Goal: Use online tool/utility: Utilize a website feature to perform a specific function

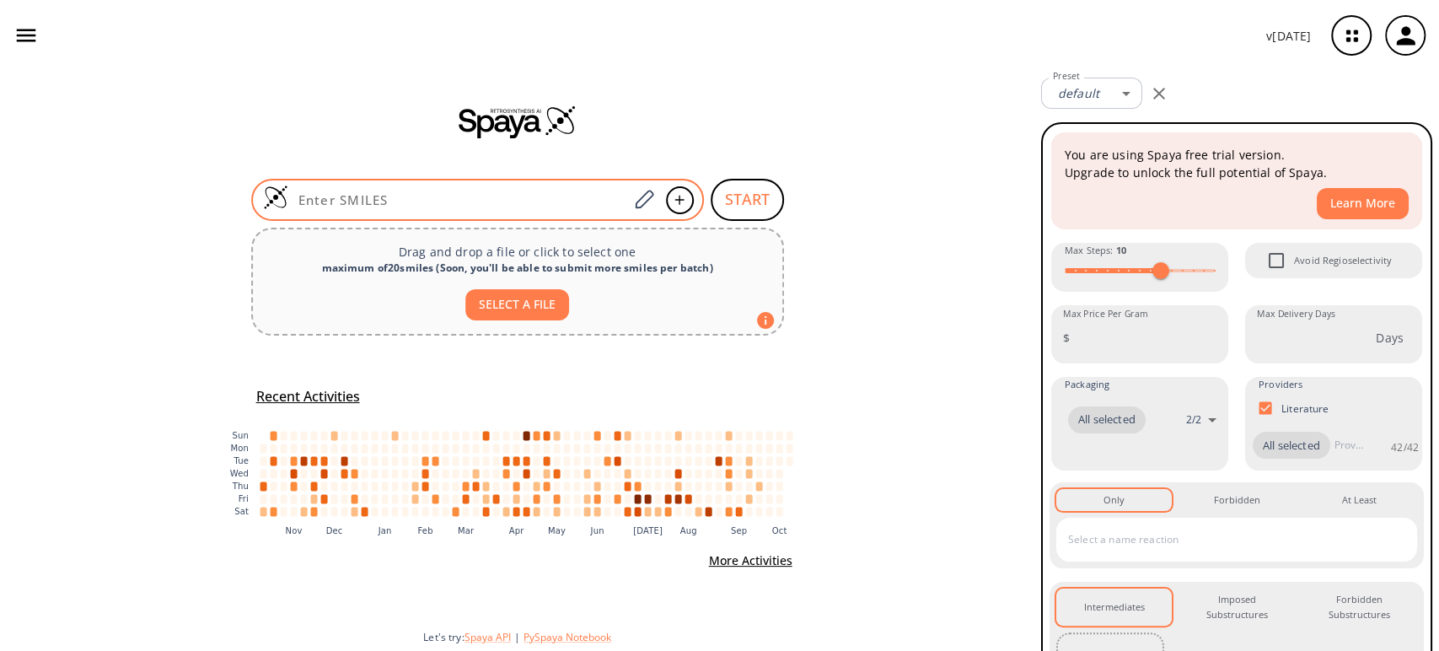
click at [400, 188] on div at bounding box center [477, 200] width 453 height 42
paste input "Cl/C(C(OCC)=O)=N\NC1=CC=C(C=C1)OCC"
type input "Cl/C(C(OCC)=O)=N\NC1=CC=C(C=C1)OCC"
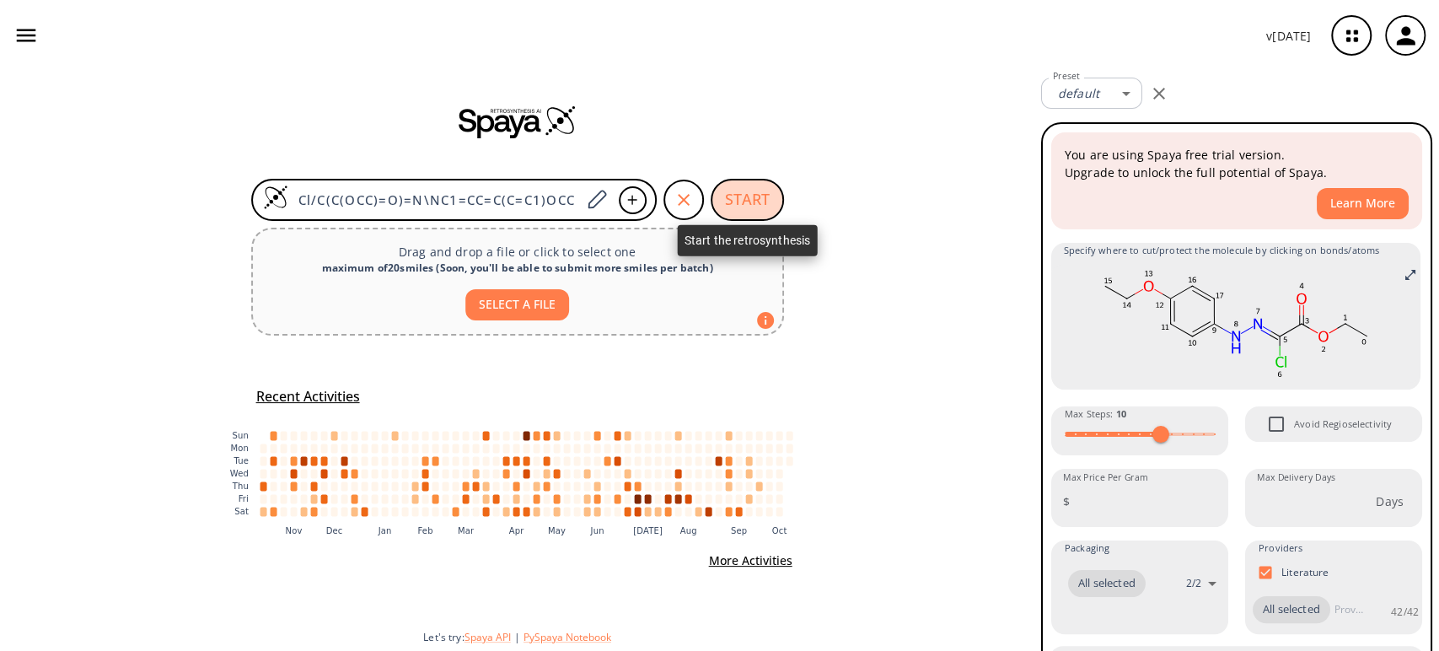
click at [750, 185] on button "START" at bounding box center [747, 200] width 73 height 42
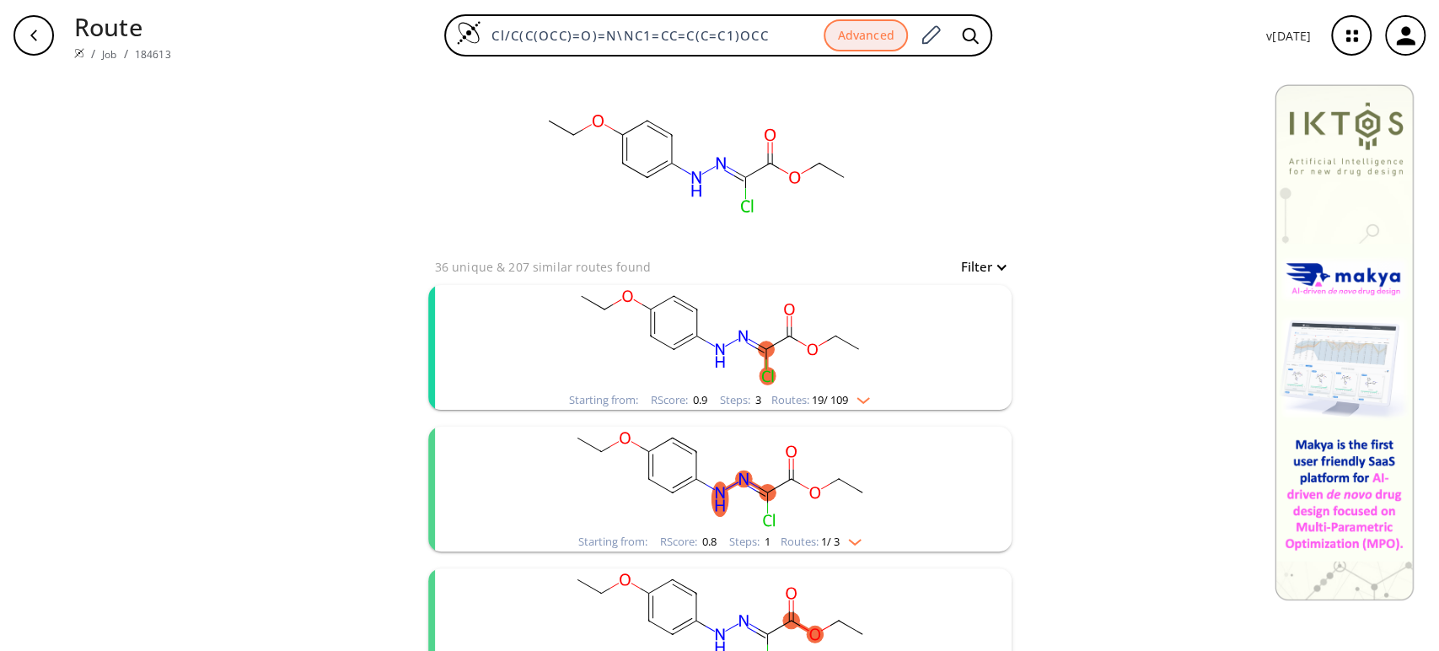
click at [733, 322] on rect "clusters" at bounding box center [720, 337] width 438 height 105
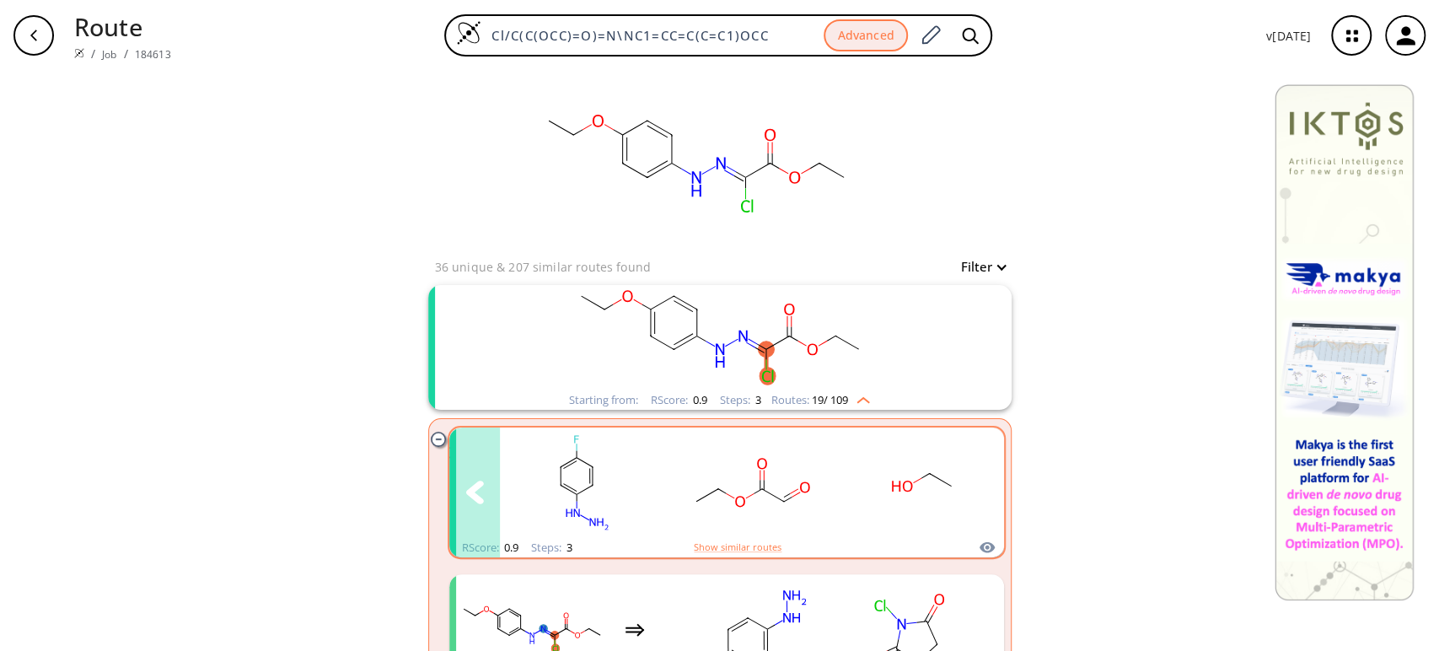
click at [720, 485] on rect "clusters" at bounding box center [753, 482] width 152 height 105
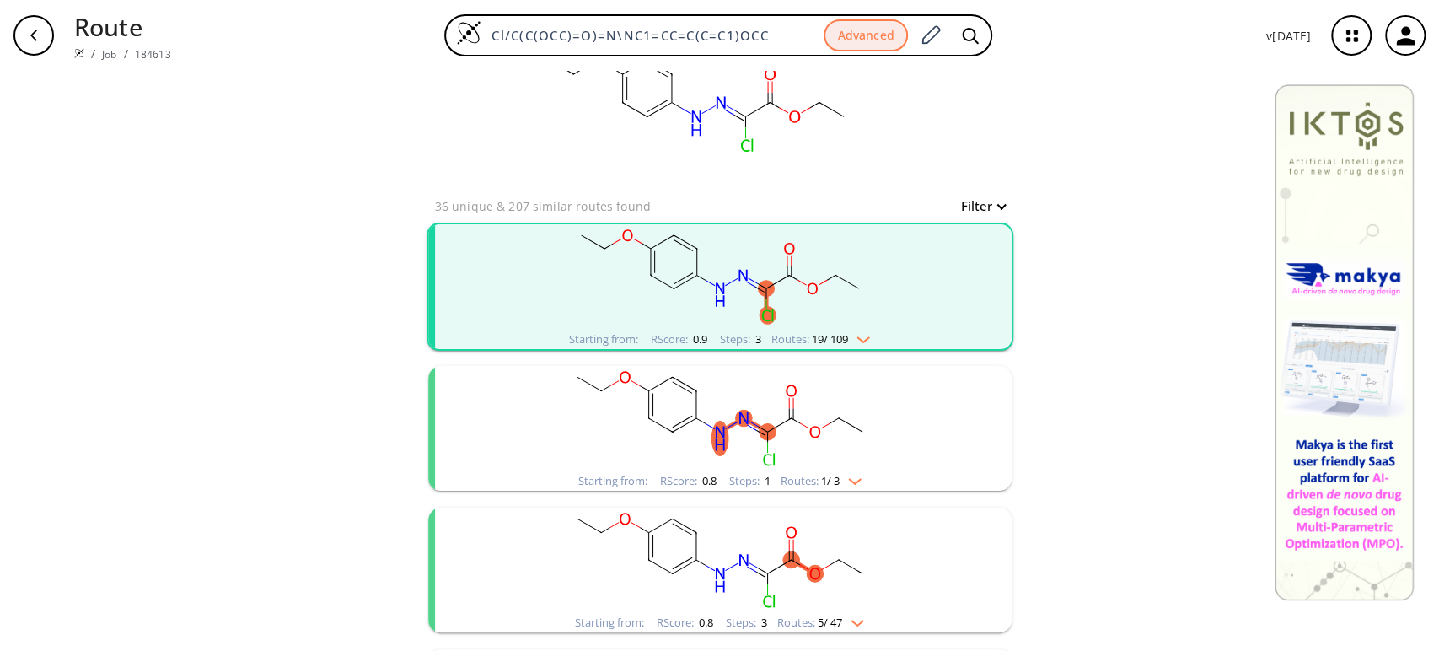
scroll to position [94, 0]
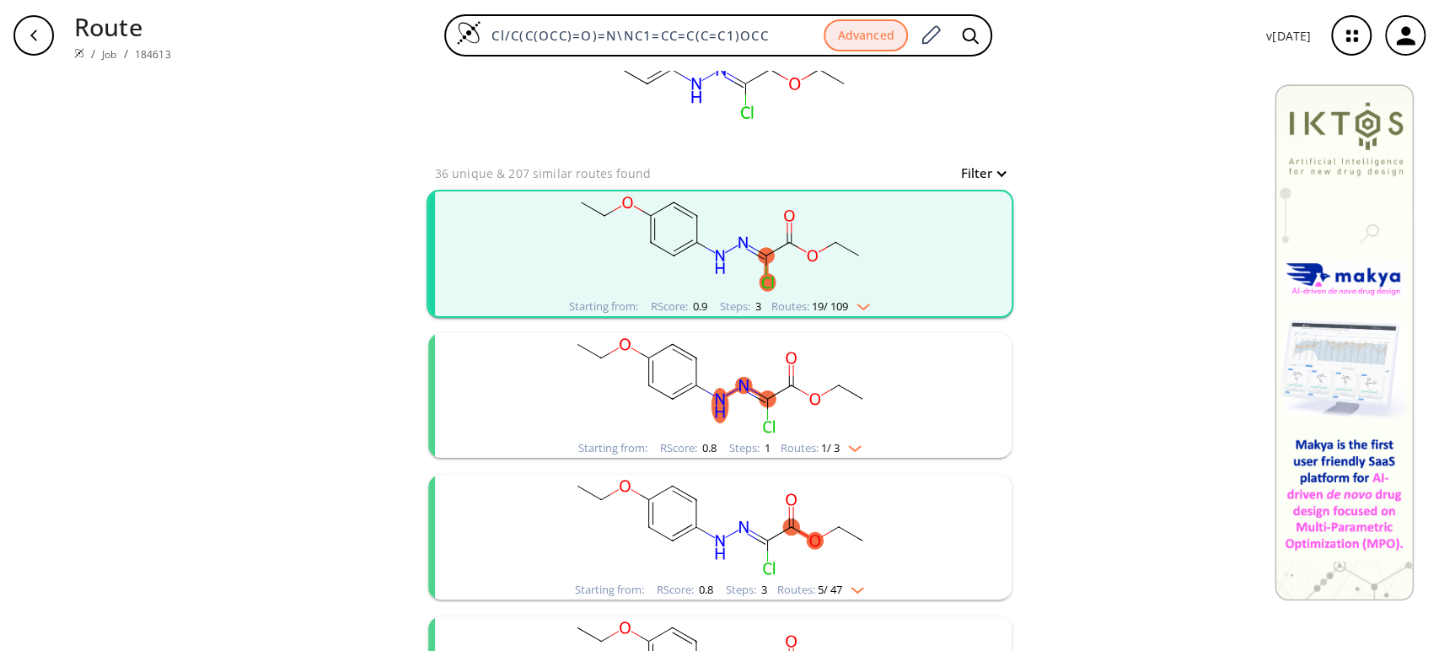
click at [763, 255] on ellipse "clusters" at bounding box center [766, 256] width 16 height 16
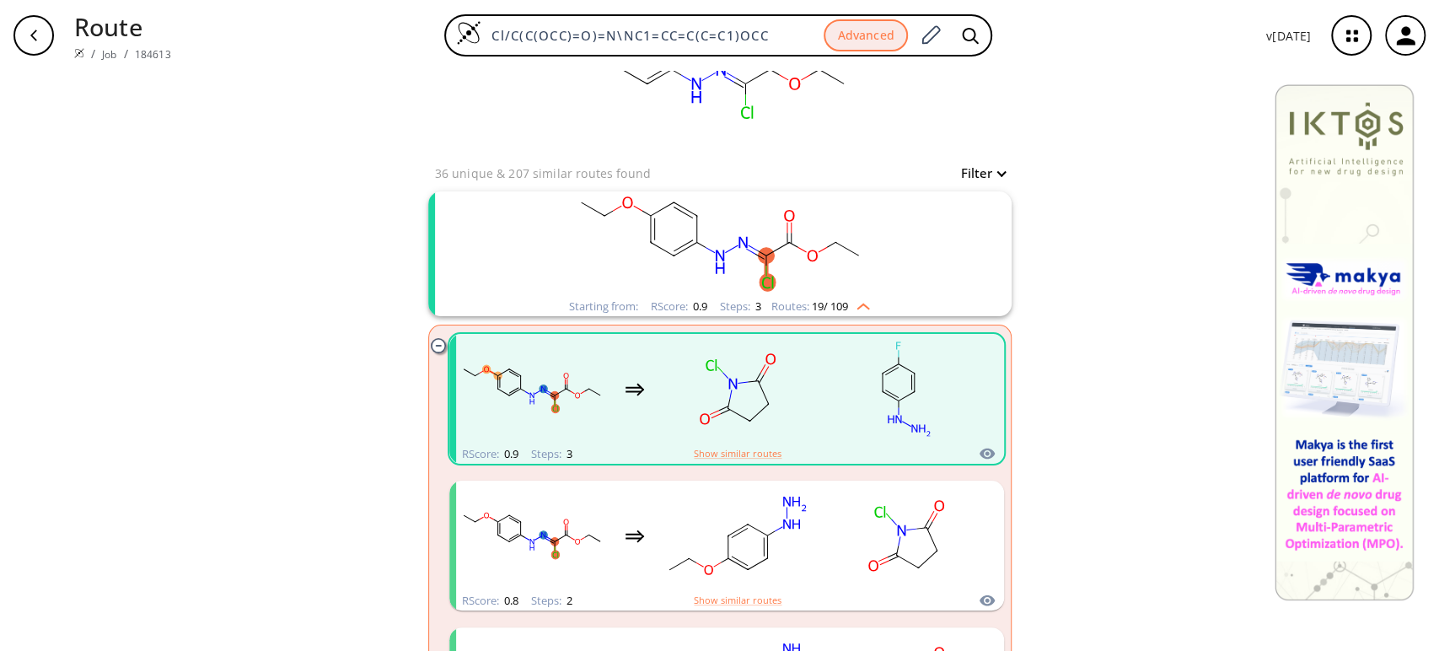
click at [763, 255] on ellipse "clusters" at bounding box center [766, 256] width 16 height 16
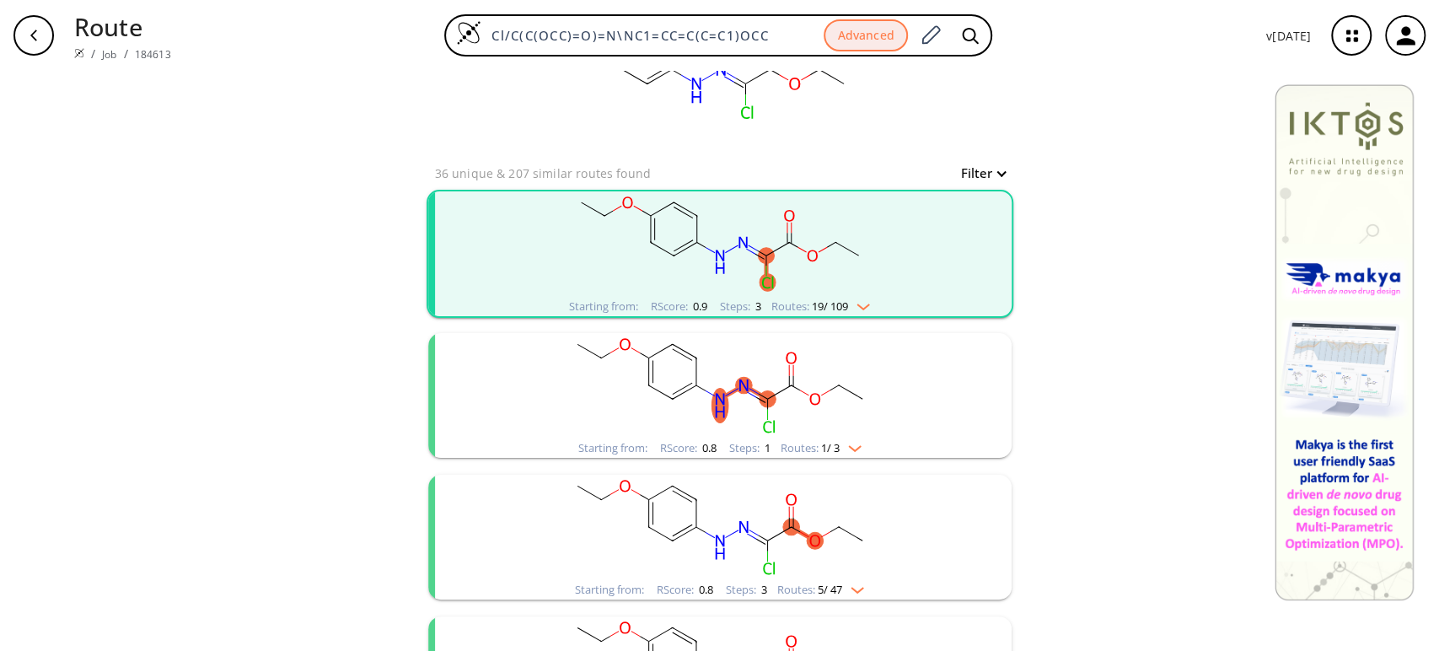
click at [745, 400] on rect "clusters" at bounding box center [720, 385] width 438 height 105
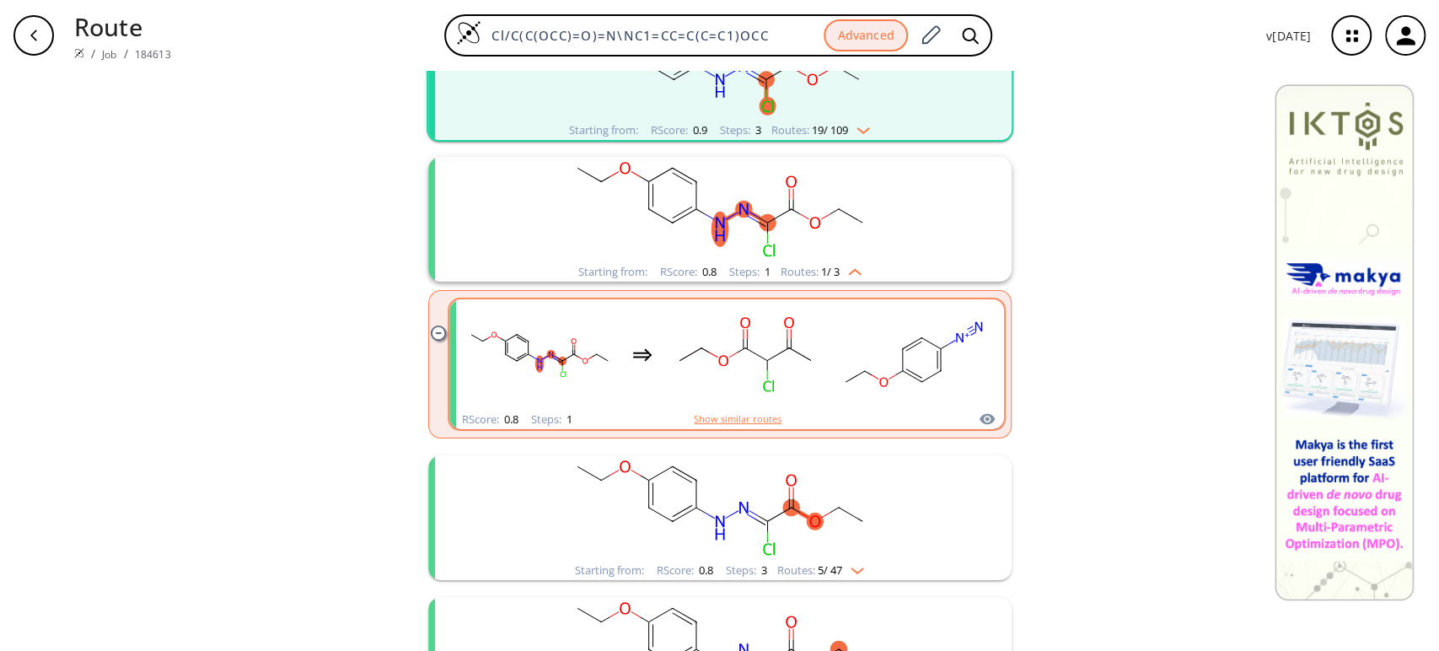
scroll to position [281, 0]
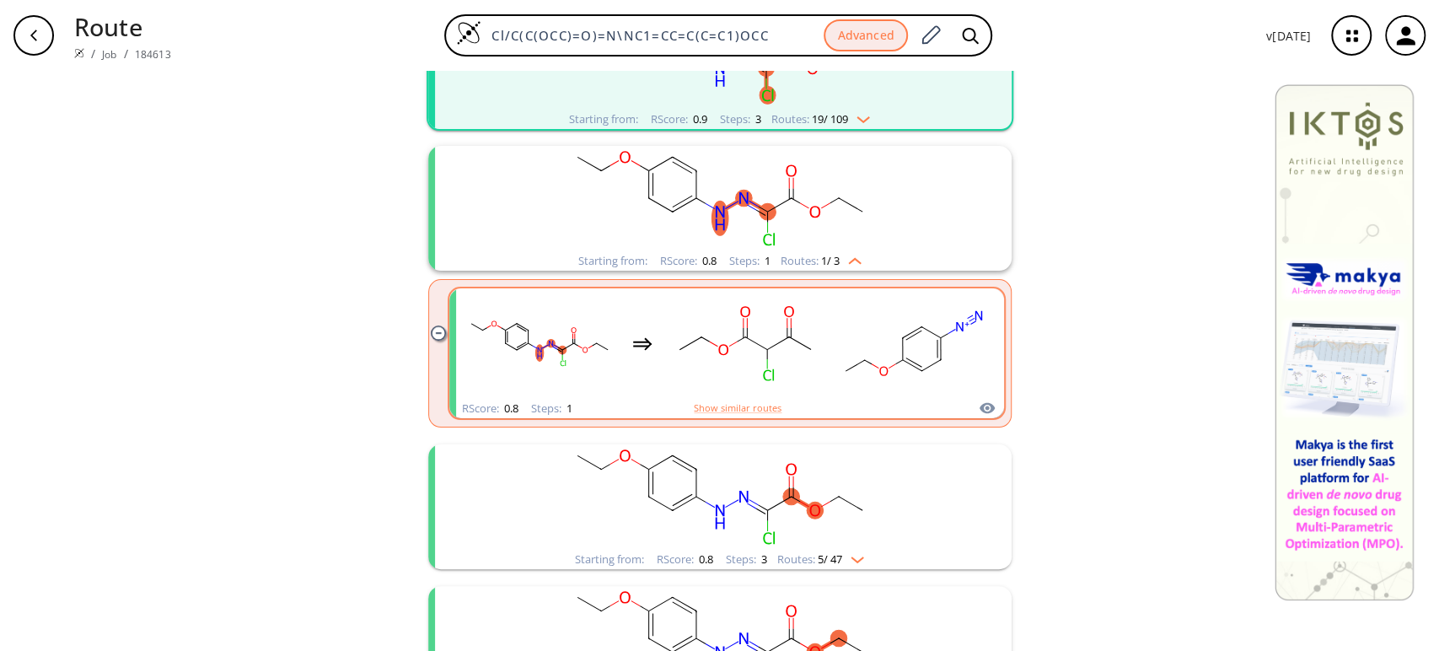
click at [755, 332] on rect "clusters" at bounding box center [745, 343] width 152 height 105
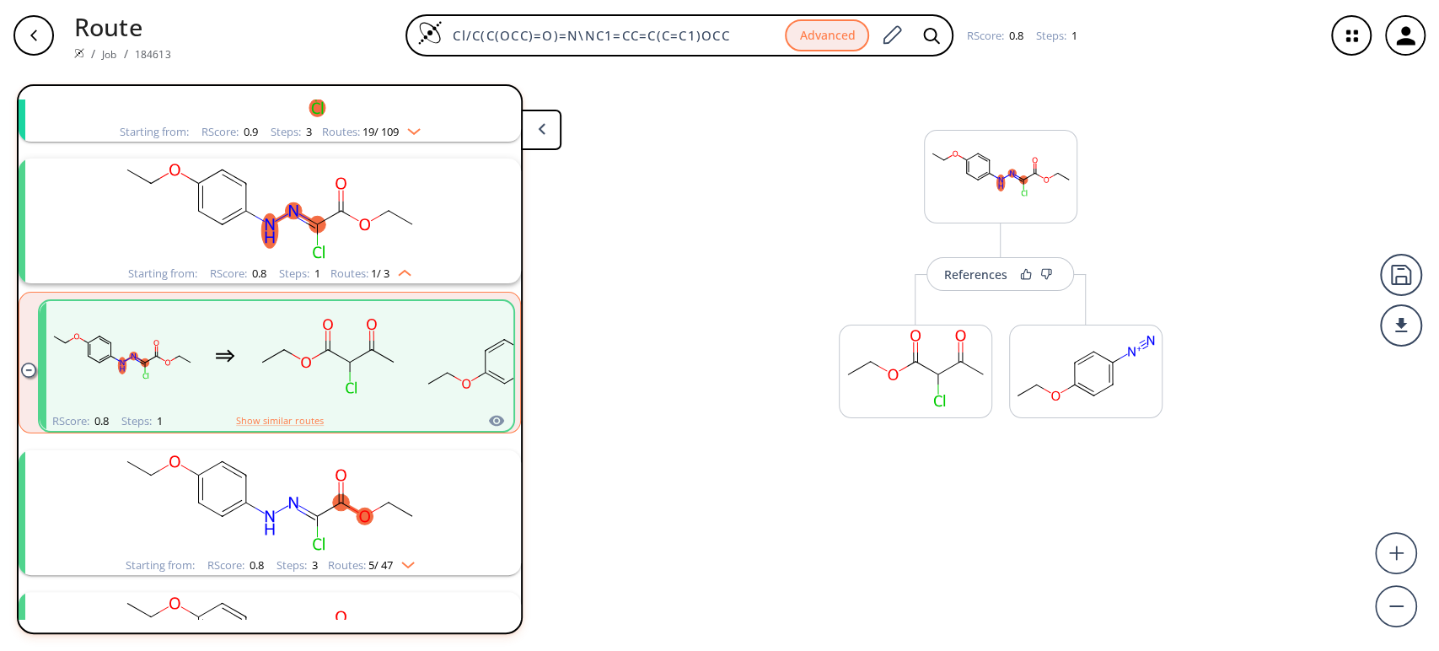
scroll to position [179, 0]
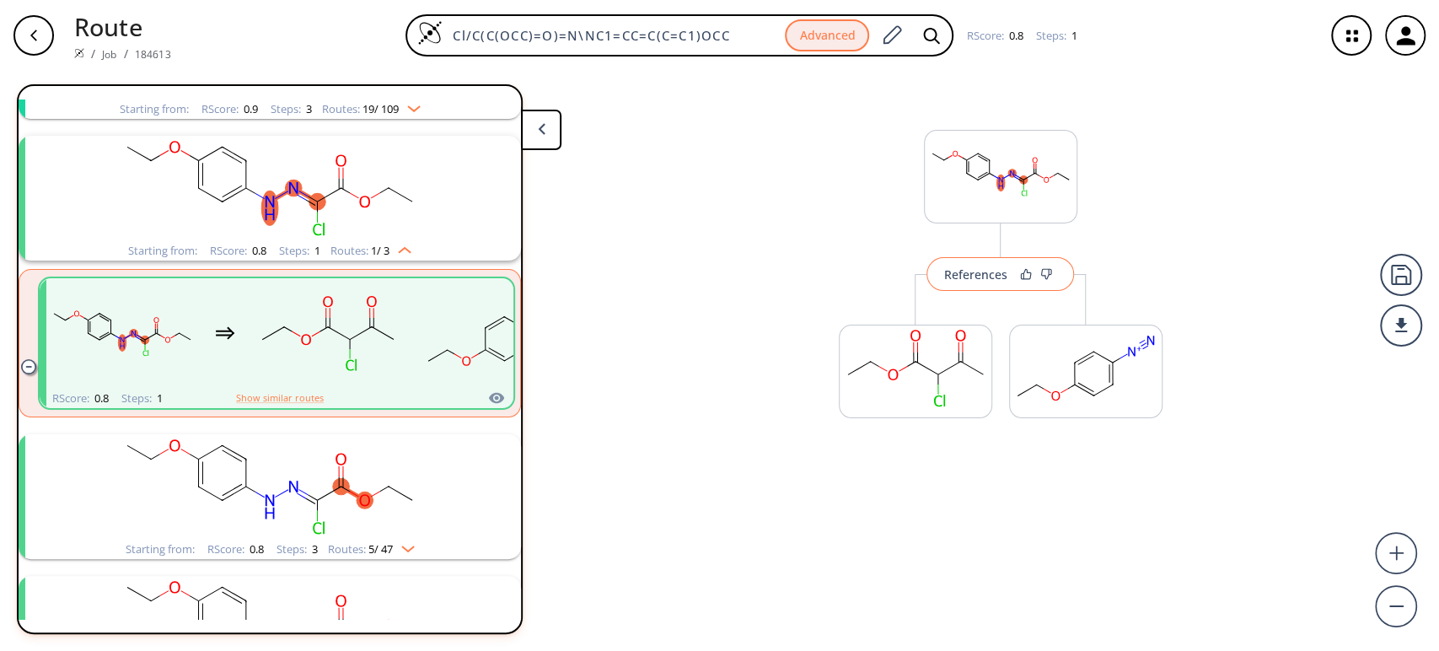
click at [973, 284] on button "References" at bounding box center [1000, 274] width 148 height 34
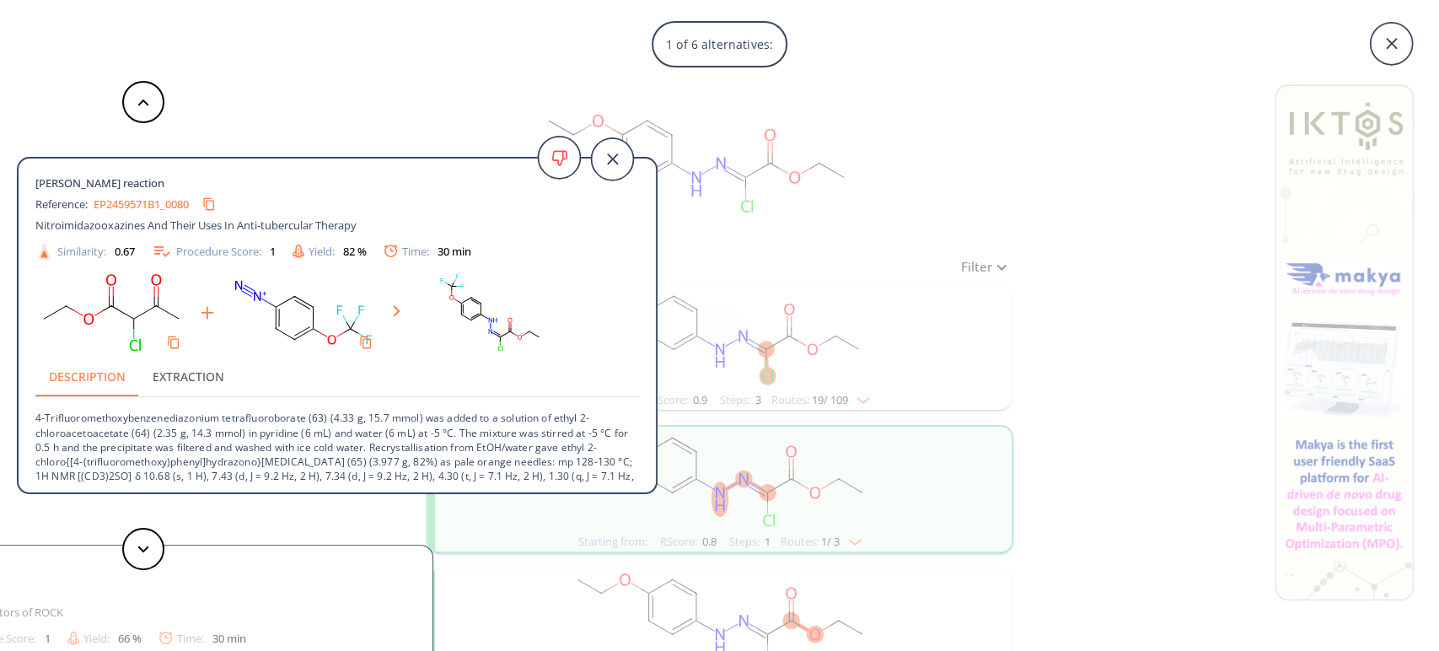
click at [919, 128] on div "1 of 6 alternatives: [PERSON_NAME] reaction Reference: EP2459571B1_0080 Nitroim…" at bounding box center [719, 325] width 1439 height 651
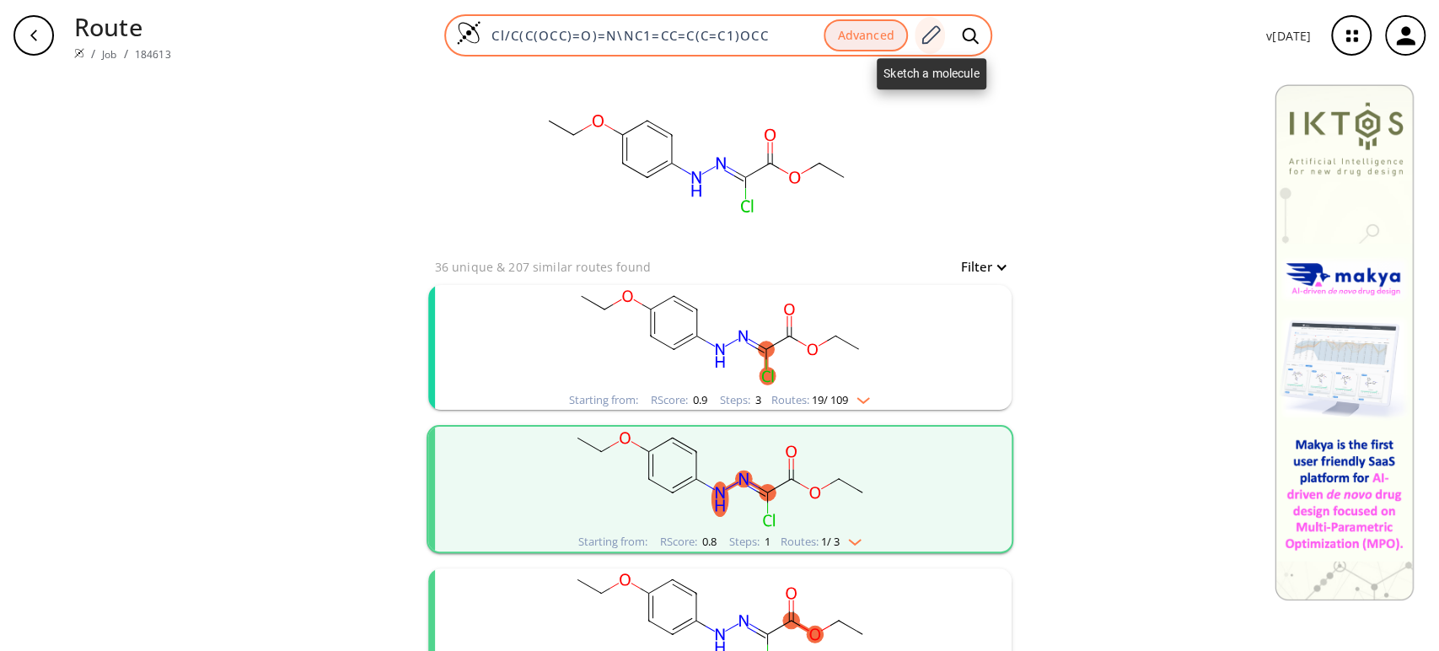
click at [930, 47] on div at bounding box center [930, 35] width 30 height 37
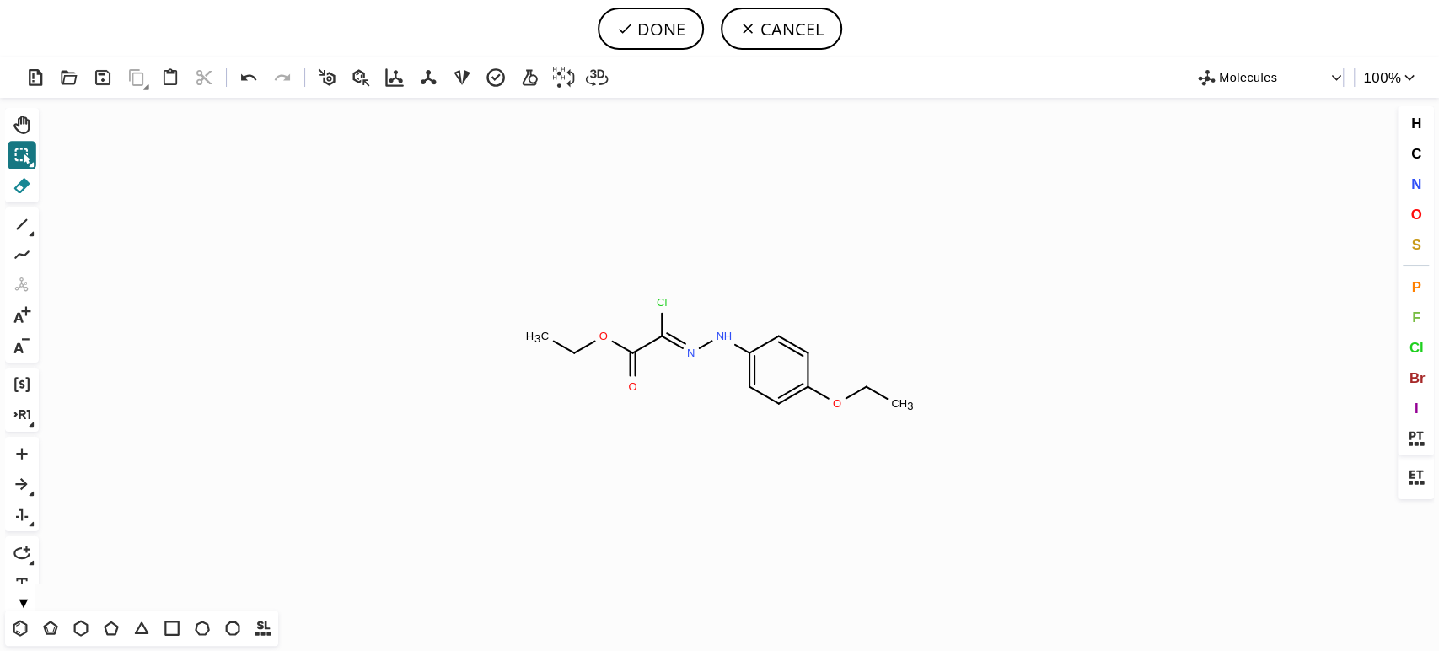
click at [27, 180] on icon at bounding box center [22, 186] width 22 height 22
click at [657, 299] on tspan "Cl" at bounding box center [662, 302] width 11 height 13
click at [654, 25] on button "DONE" at bounding box center [651, 29] width 106 height 42
type input "C(=N/NC1C=CC(OCC)=CC=1)\C(=O)OCC"
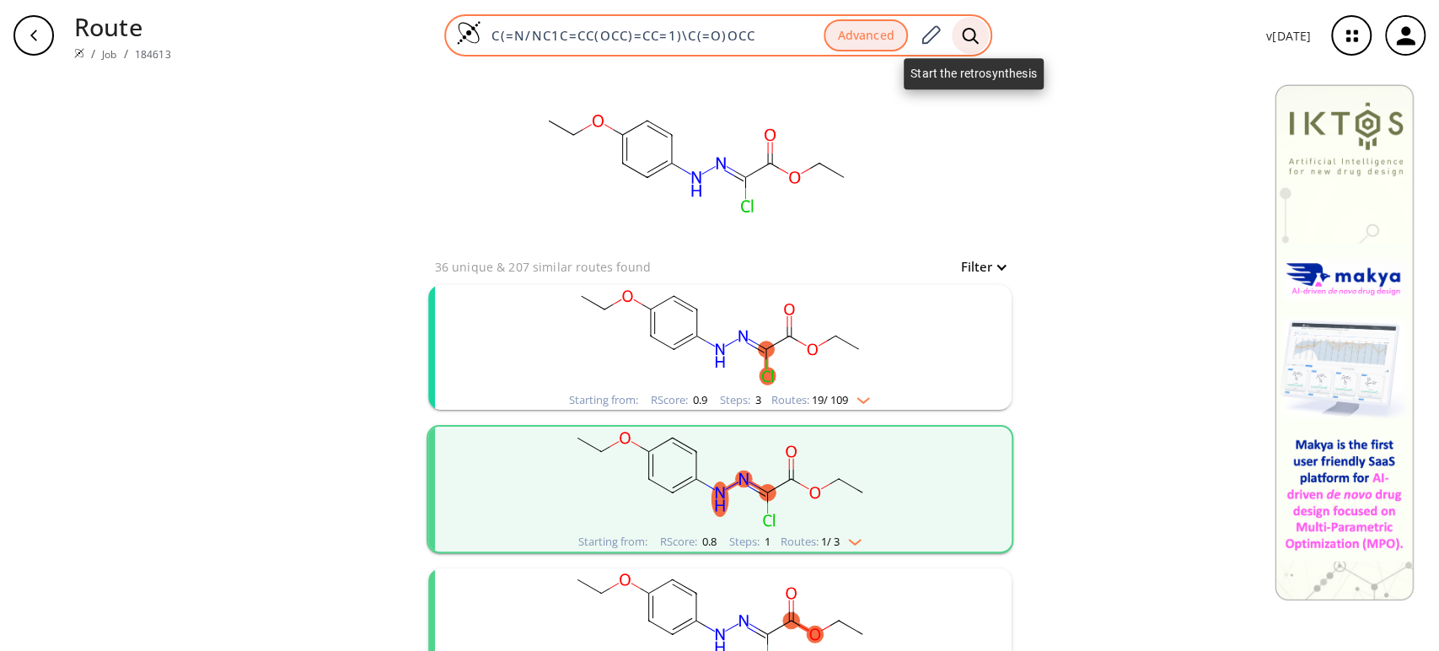
click at [973, 33] on icon at bounding box center [970, 36] width 17 height 18
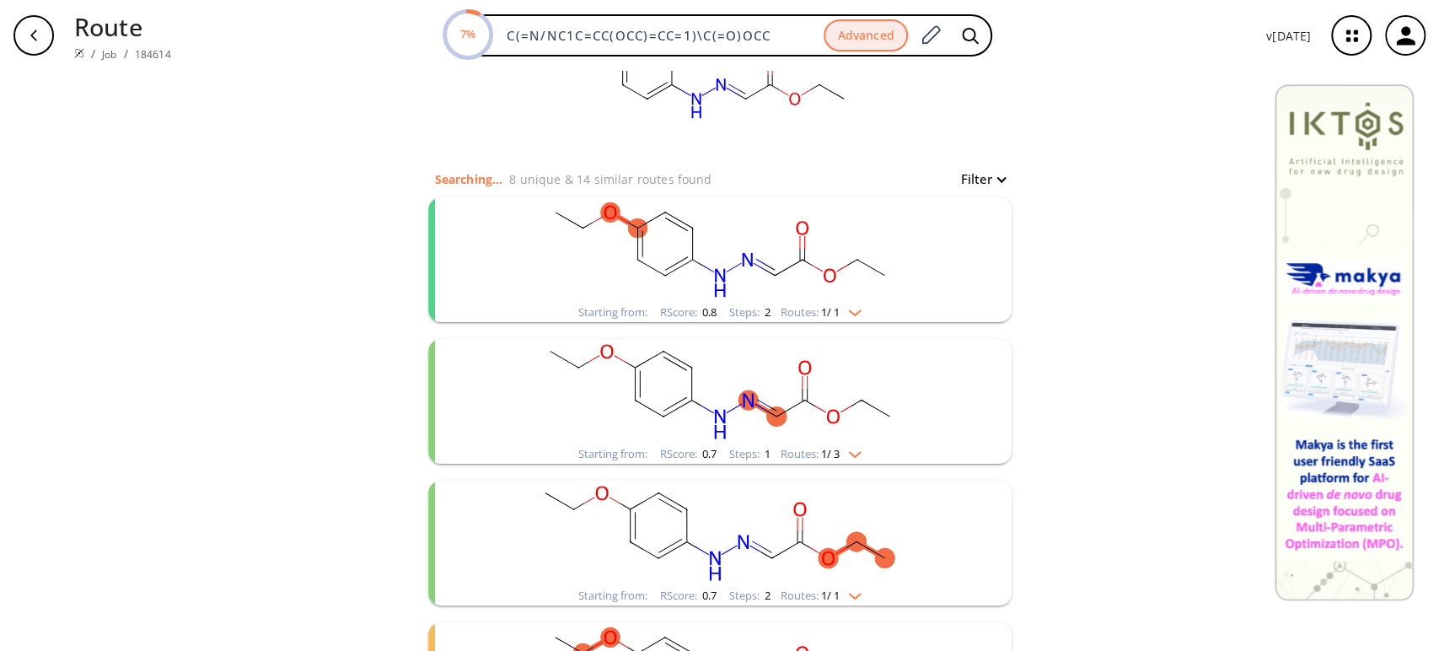
scroll to position [187, 0]
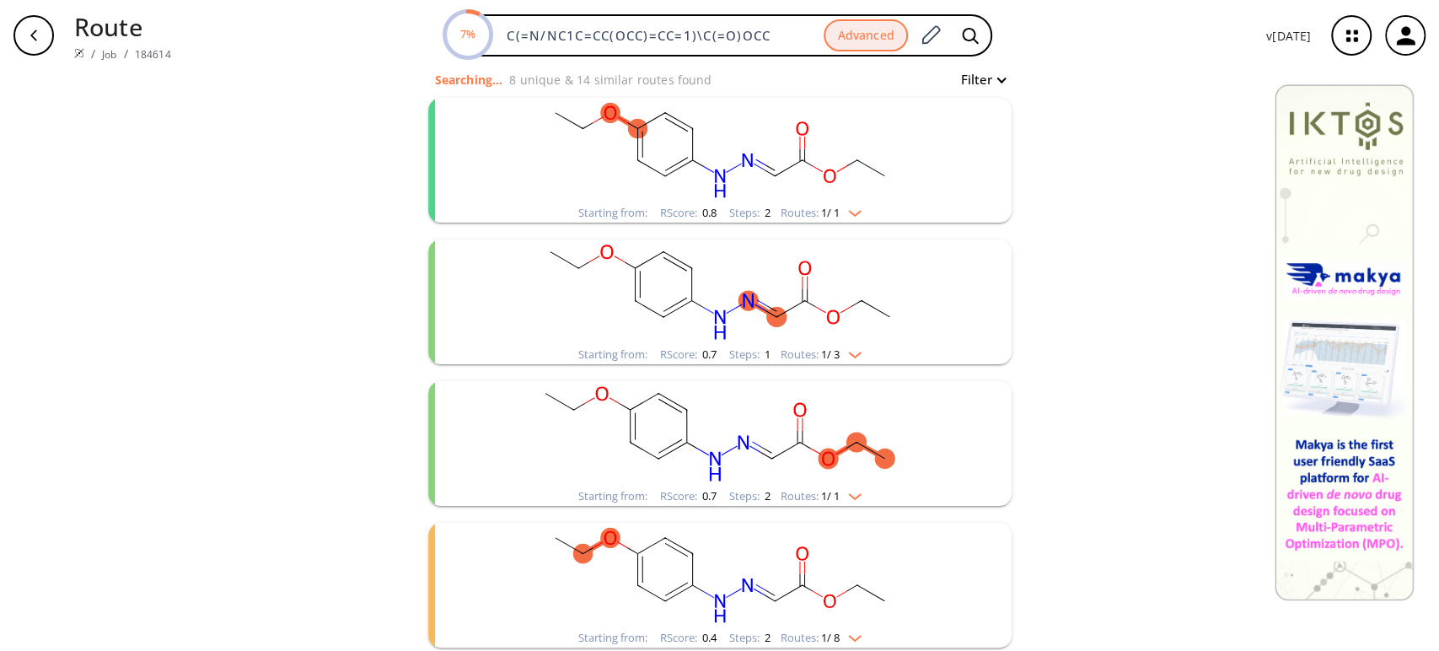
click at [807, 291] on icon "clusters" at bounding box center [807, 295] width 0 height 13
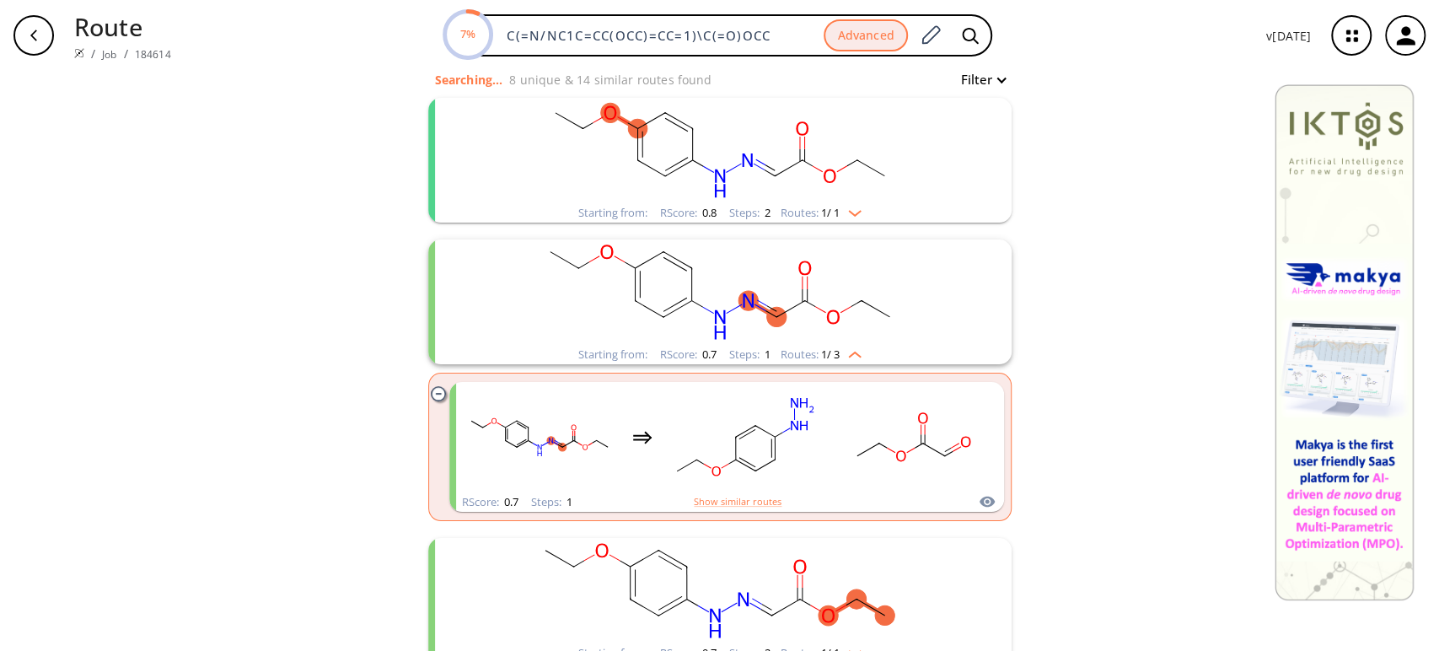
click at [807, 291] on icon "clusters" at bounding box center [807, 295] width 0 height 13
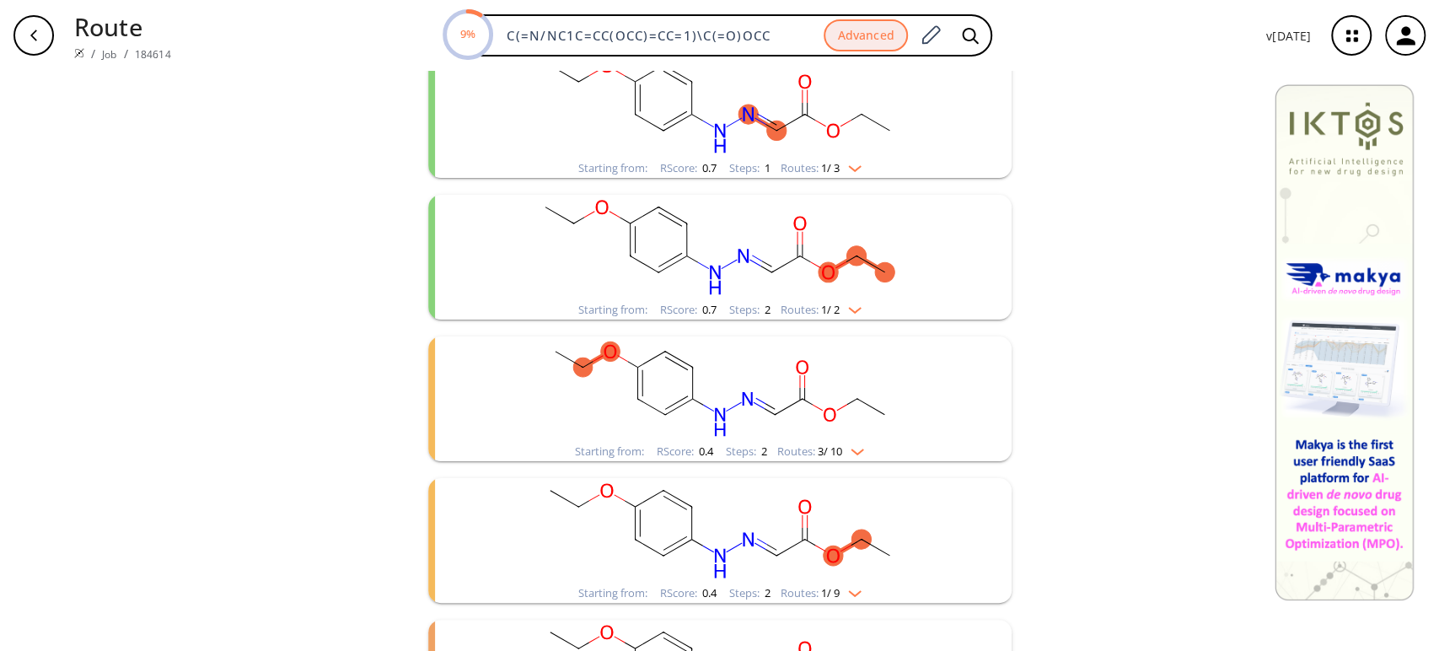
scroll to position [374, 0]
click at [783, 262] on rect "clusters" at bounding box center [720, 246] width 438 height 105
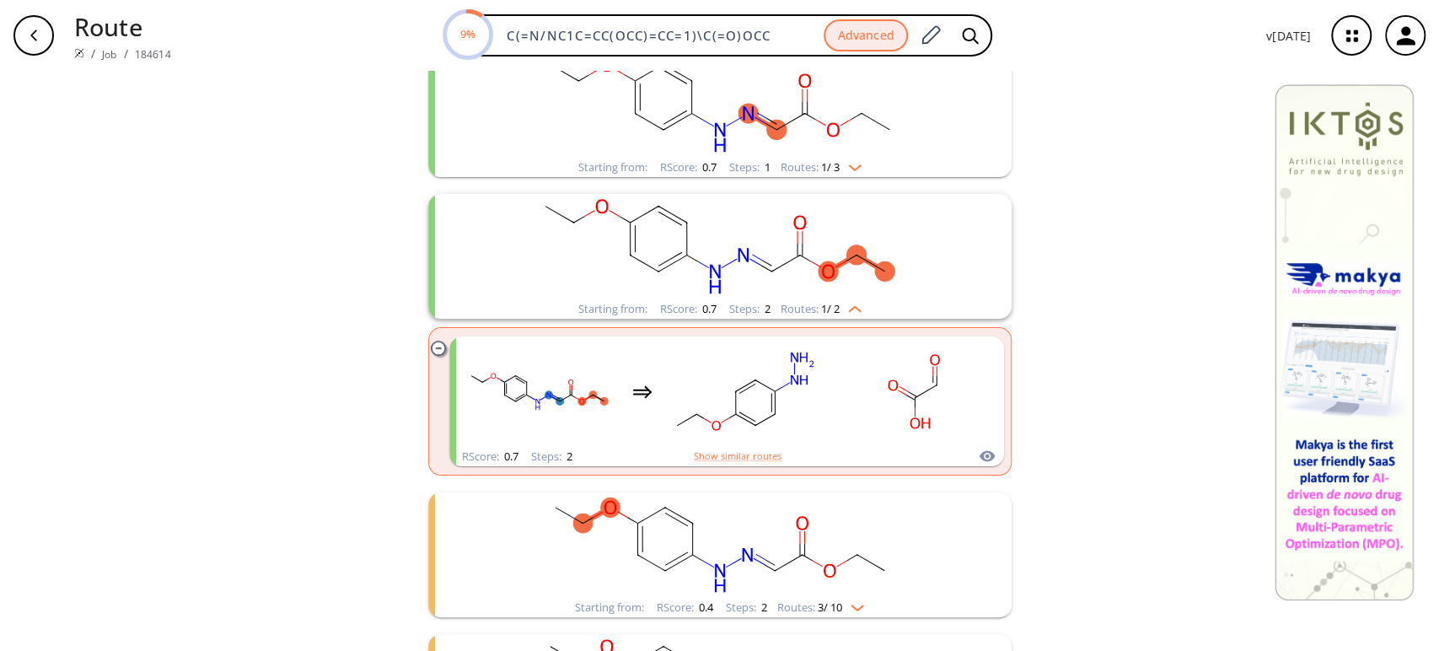
click at [783, 262] on rect "clusters" at bounding box center [720, 246] width 438 height 105
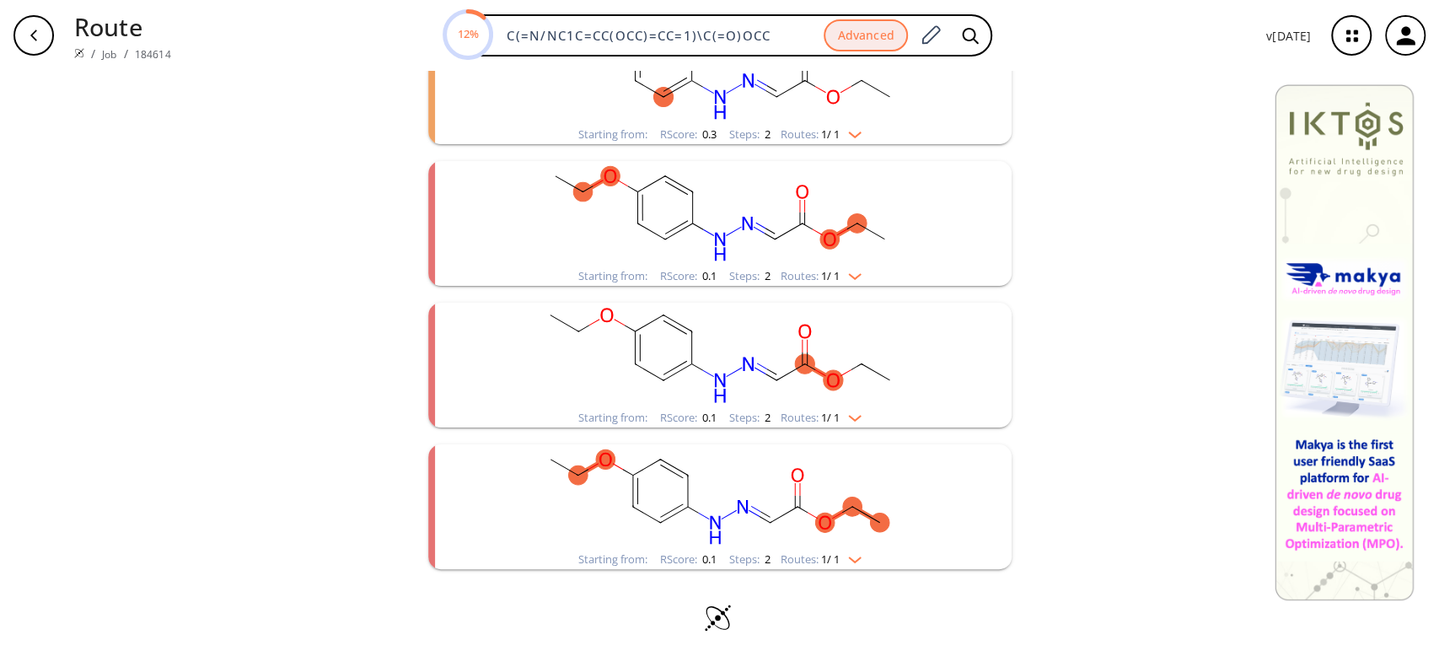
scroll to position [985, 0]
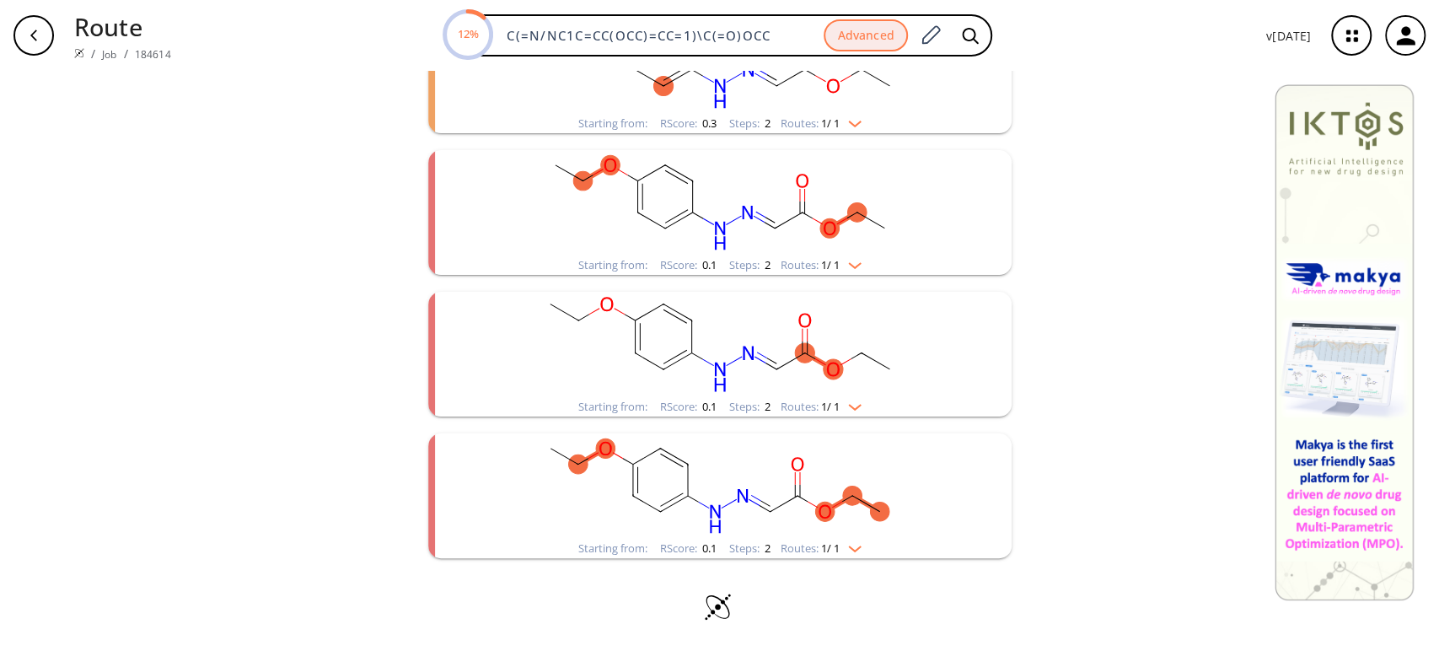
click at [795, 352] on ellipse "clusters" at bounding box center [804, 352] width 19 height 19
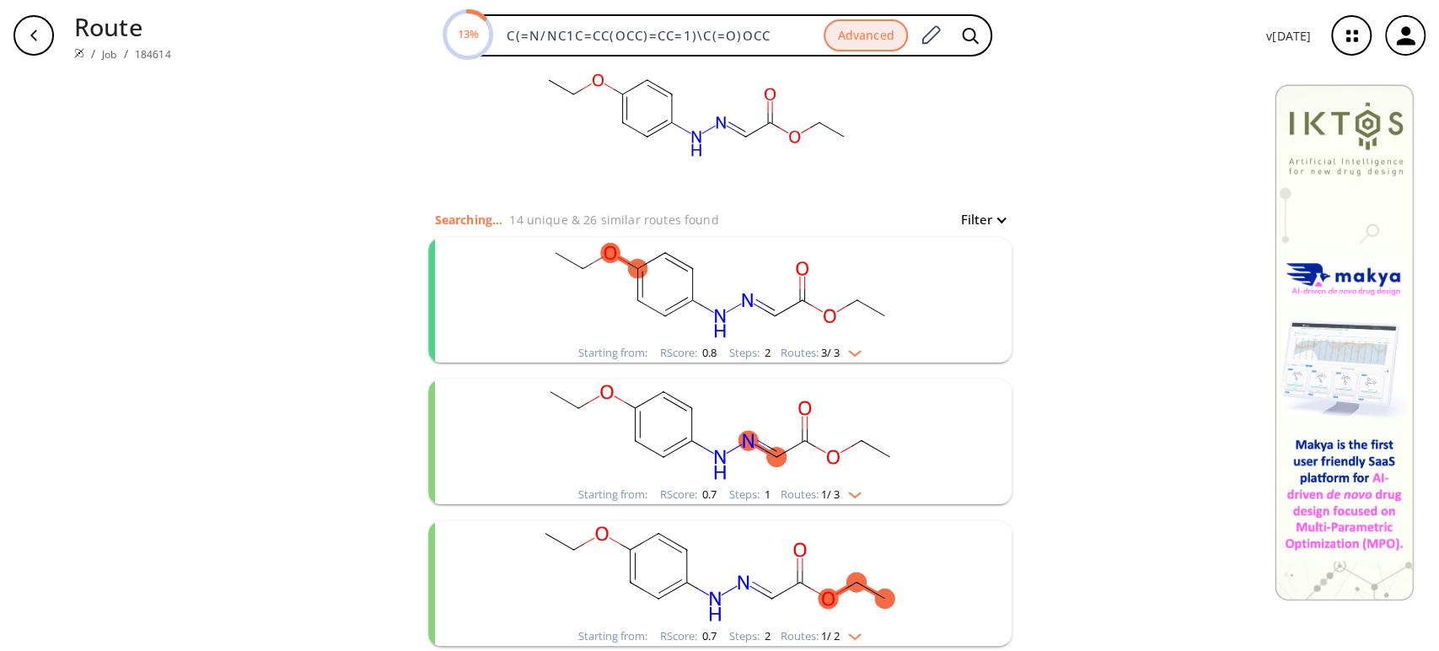
scroll to position [0, 0]
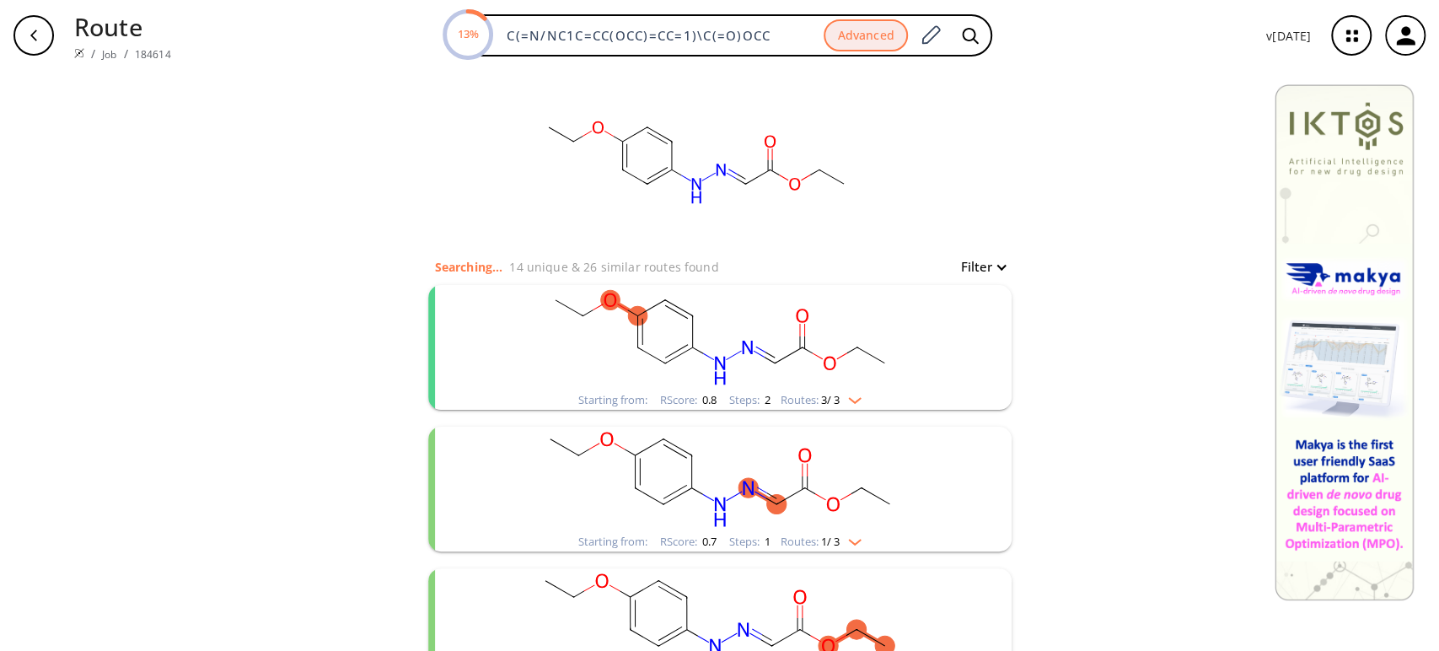
click at [765, 336] on rect "clusters" at bounding box center [720, 337] width 438 height 105
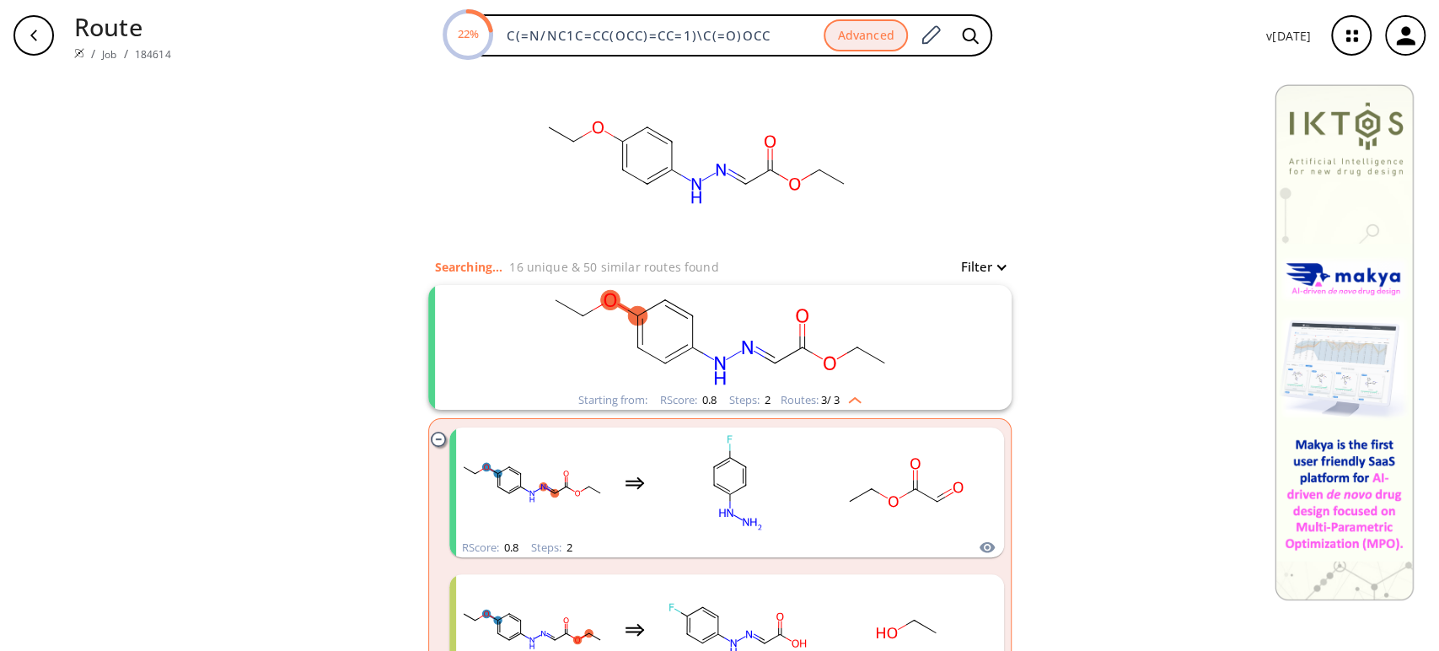
click at [765, 333] on rect "clusters" at bounding box center [720, 337] width 438 height 105
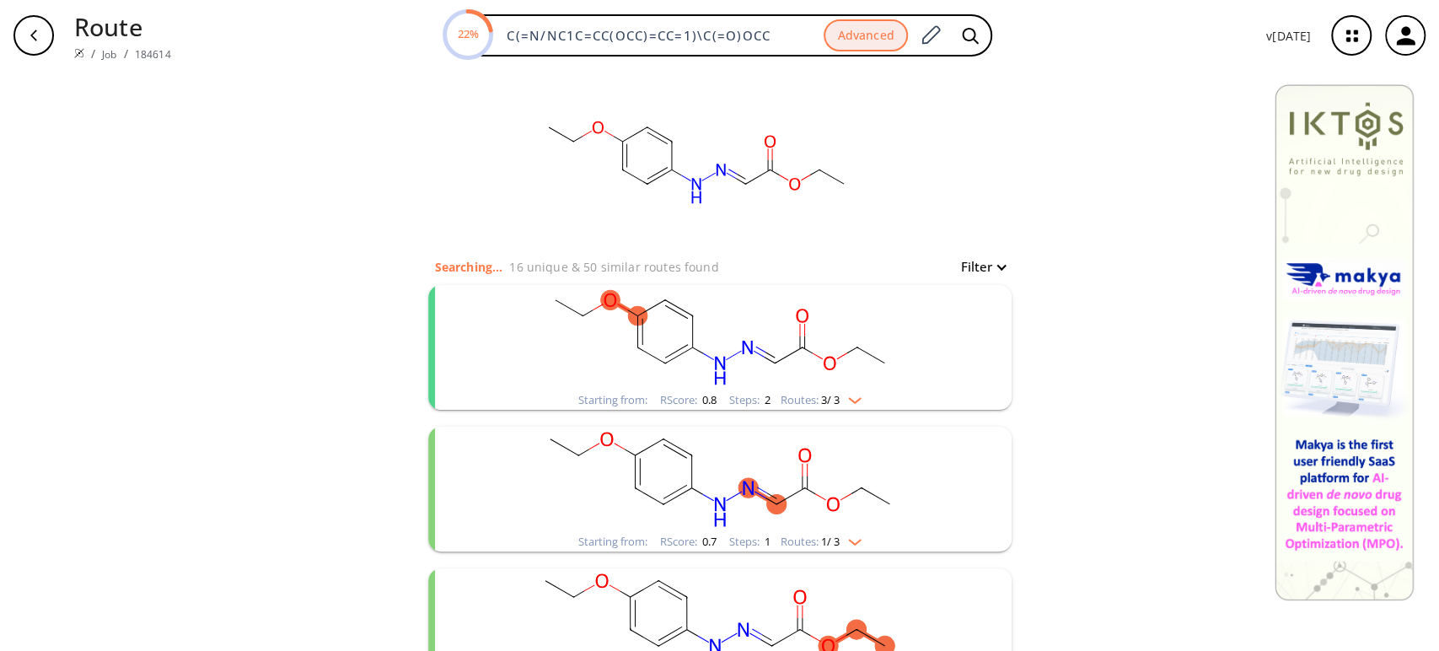
click at [765, 333] on rect "clusters" at bounding box center [720, 337] width 438 height 105
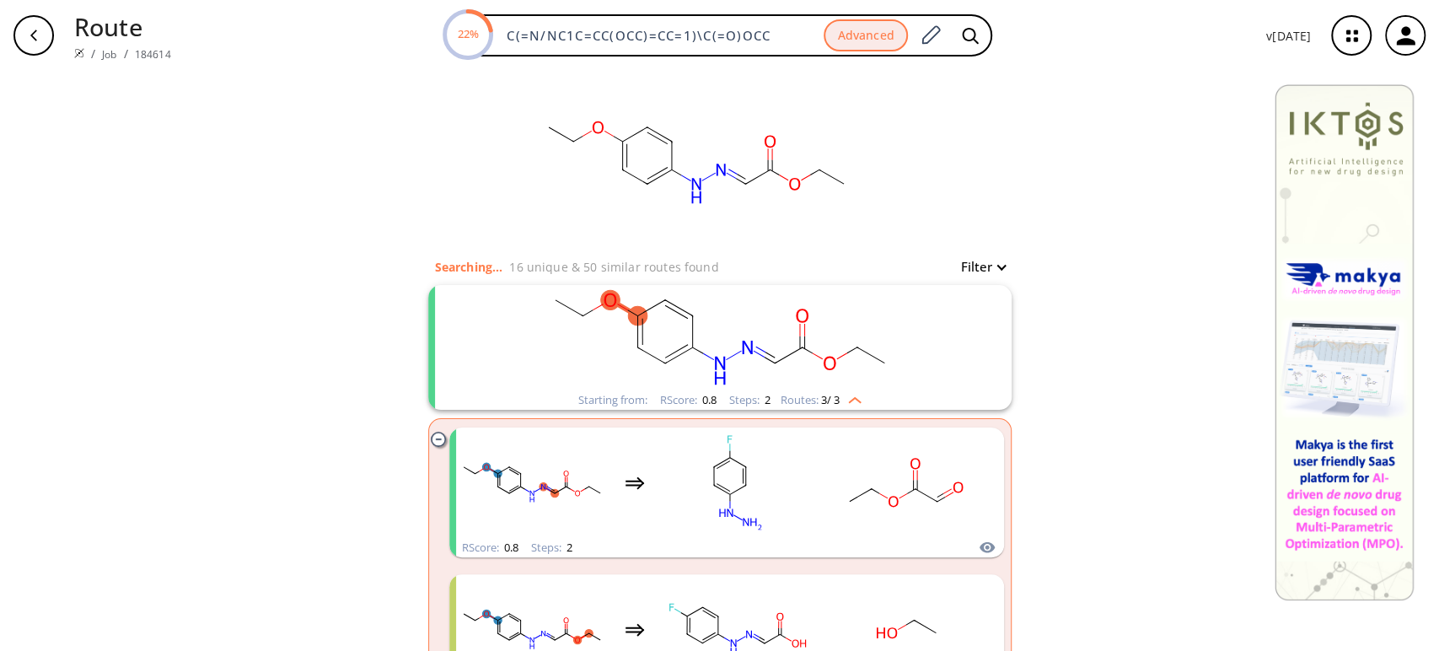
click at [765, 333] on rect "clusters" at bounding box center [720, 337] width 438 height 105
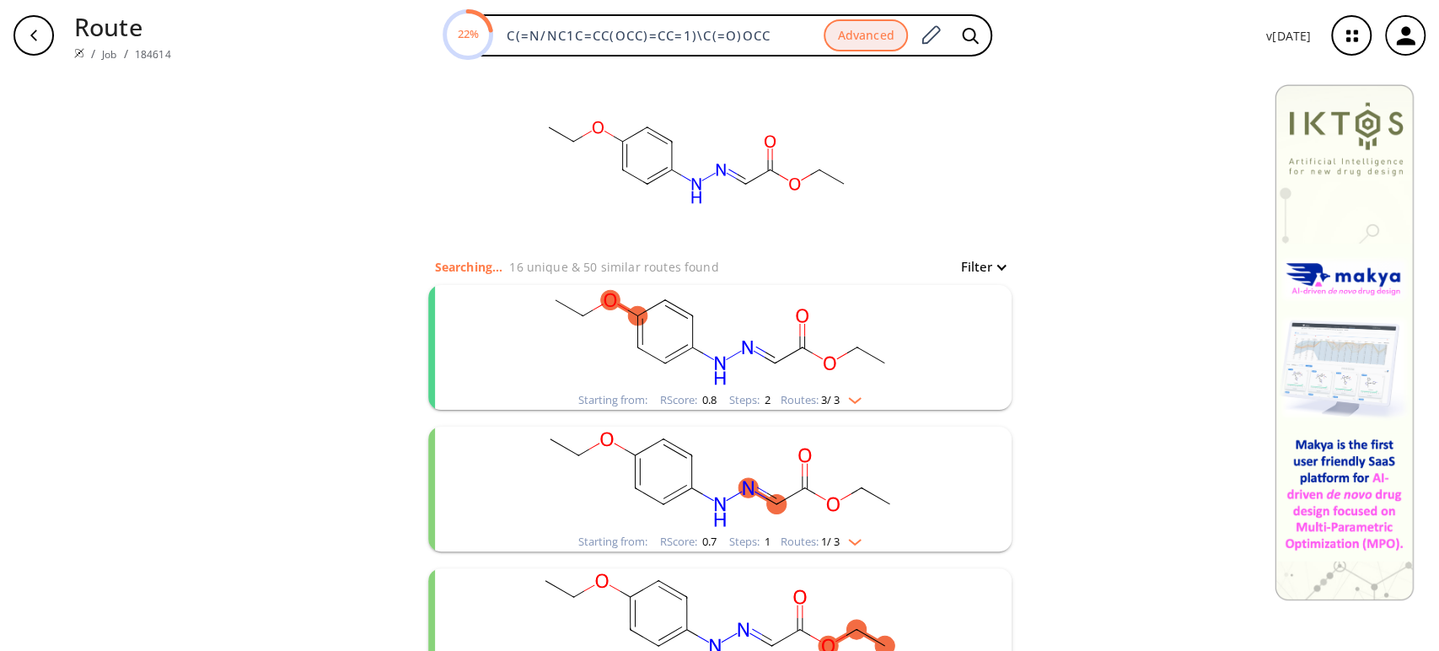
click at [748, 500] on rect "clusters" at bounding box center [720, 479] width 438 height 105
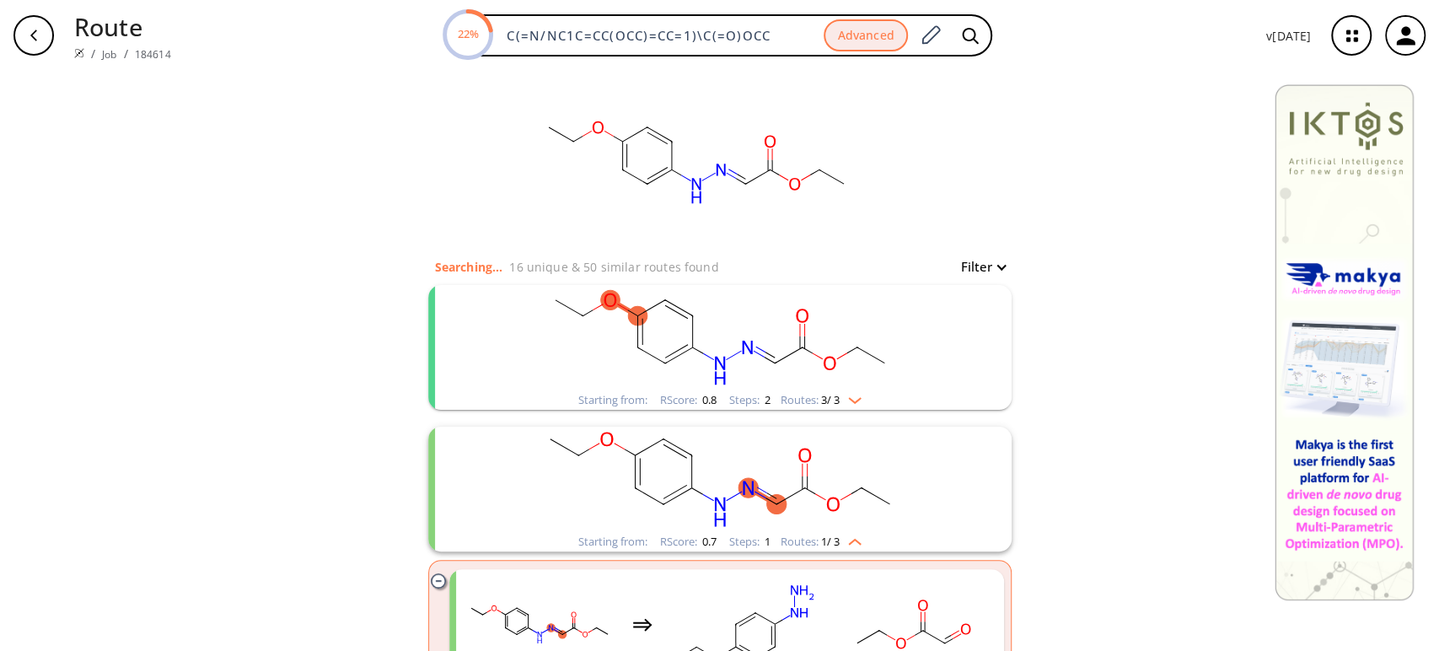
scroll to position [187, 0]
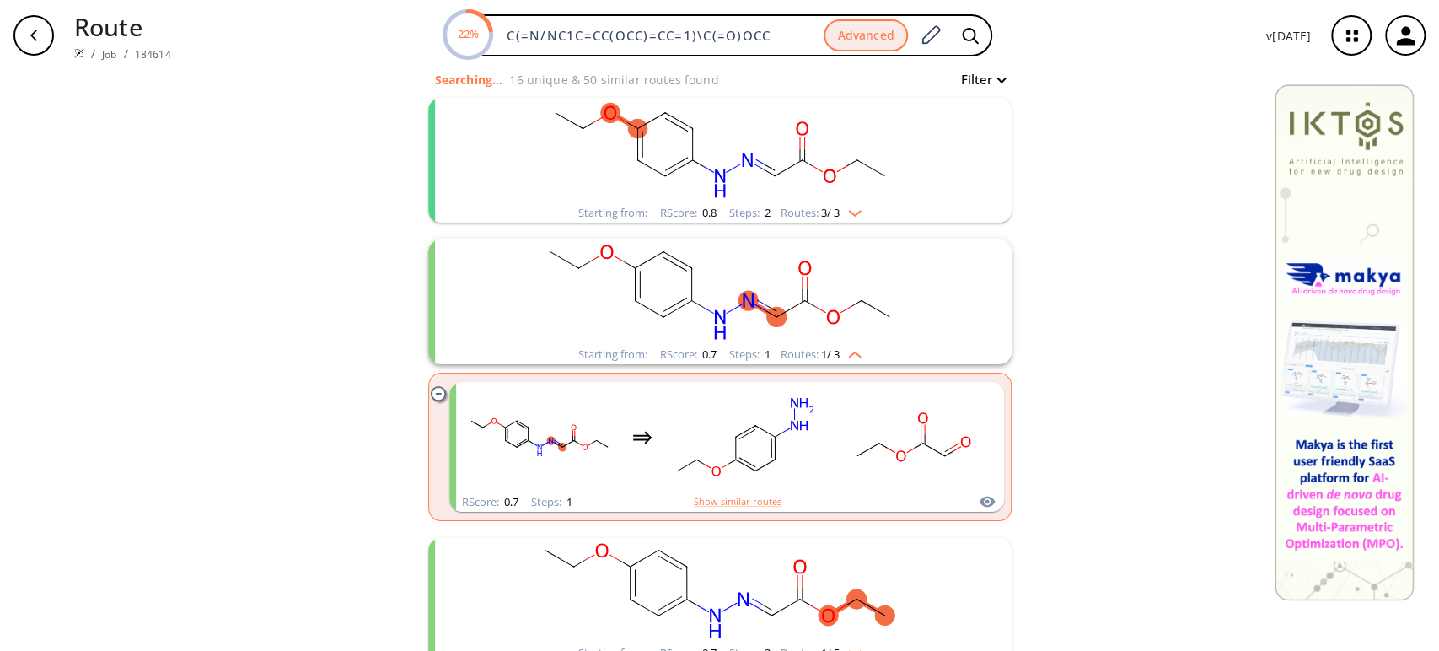
click at [790, 308] on rect "clusters" at bounding box center [720, 291] width 438 height 105
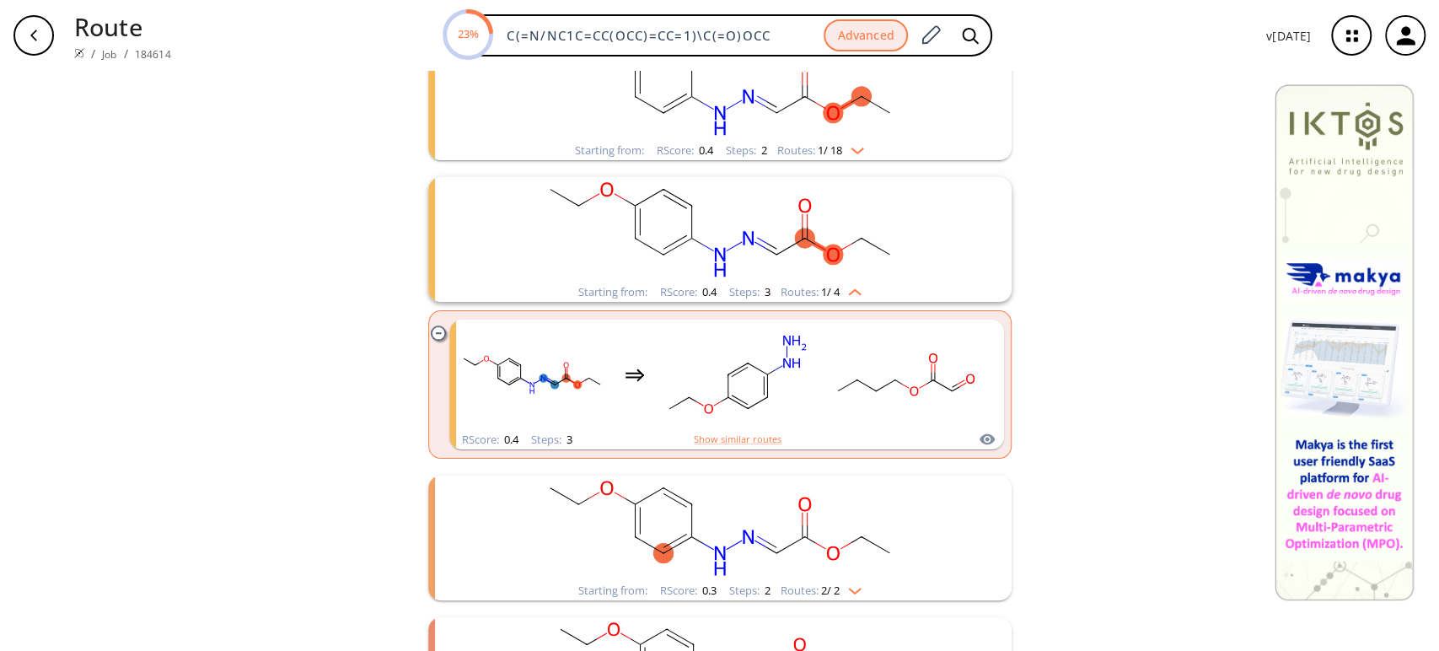
scroll to position [1030, 0]
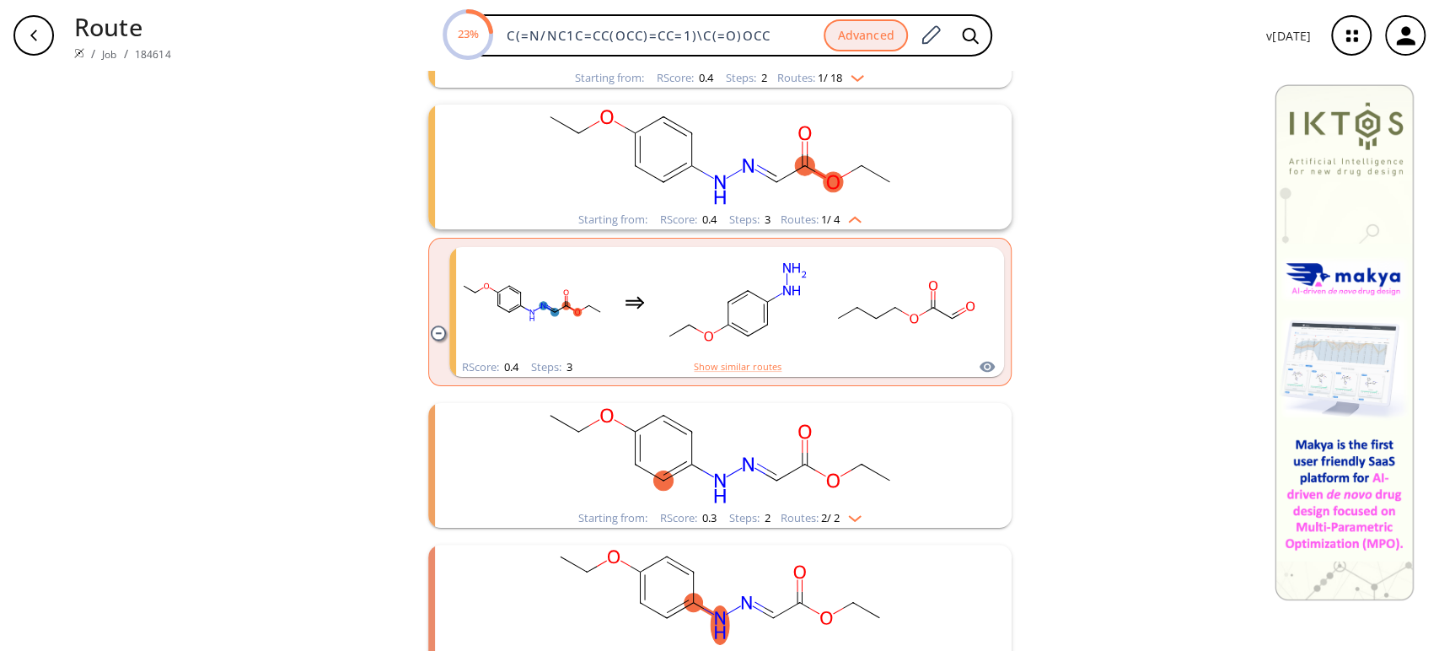
click at [788, 142] on rect "clusters" at bounding box center [720, 157] width 438 height 105
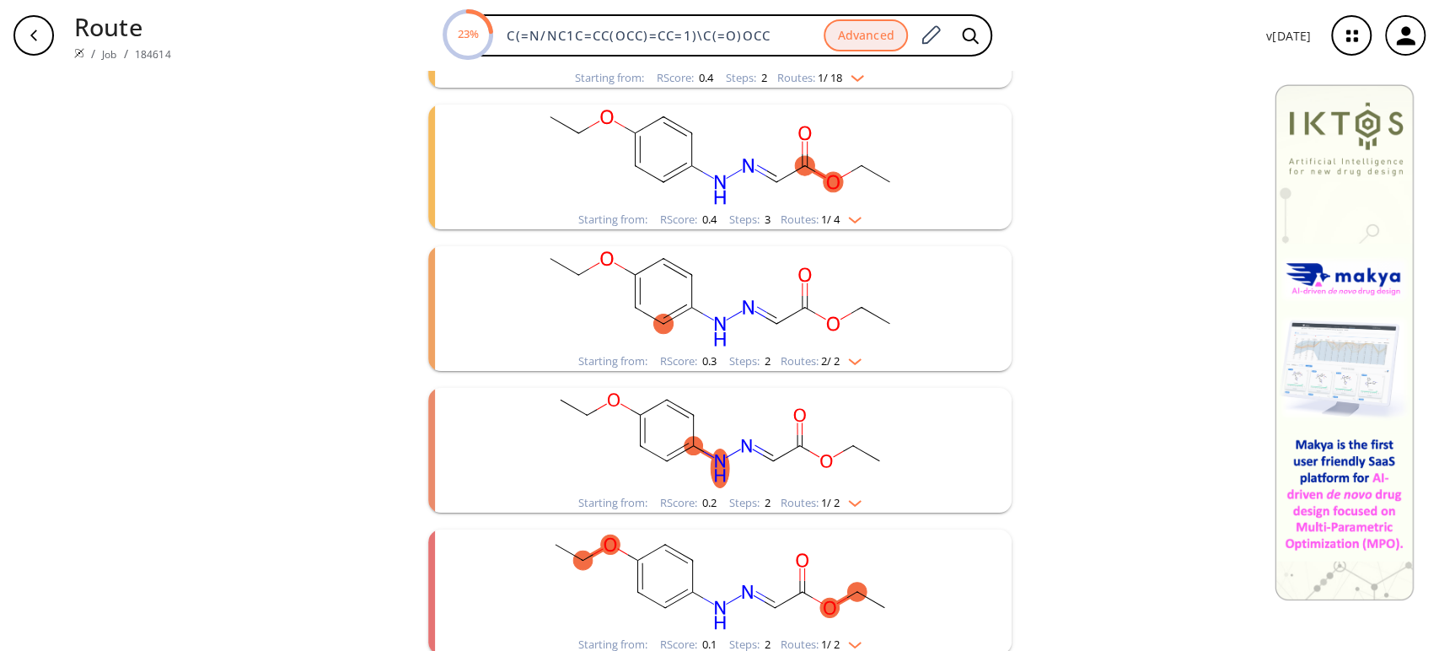
click at [788, 142] on rect "clusters" at bounding box center [720, 157] width 438 height 105
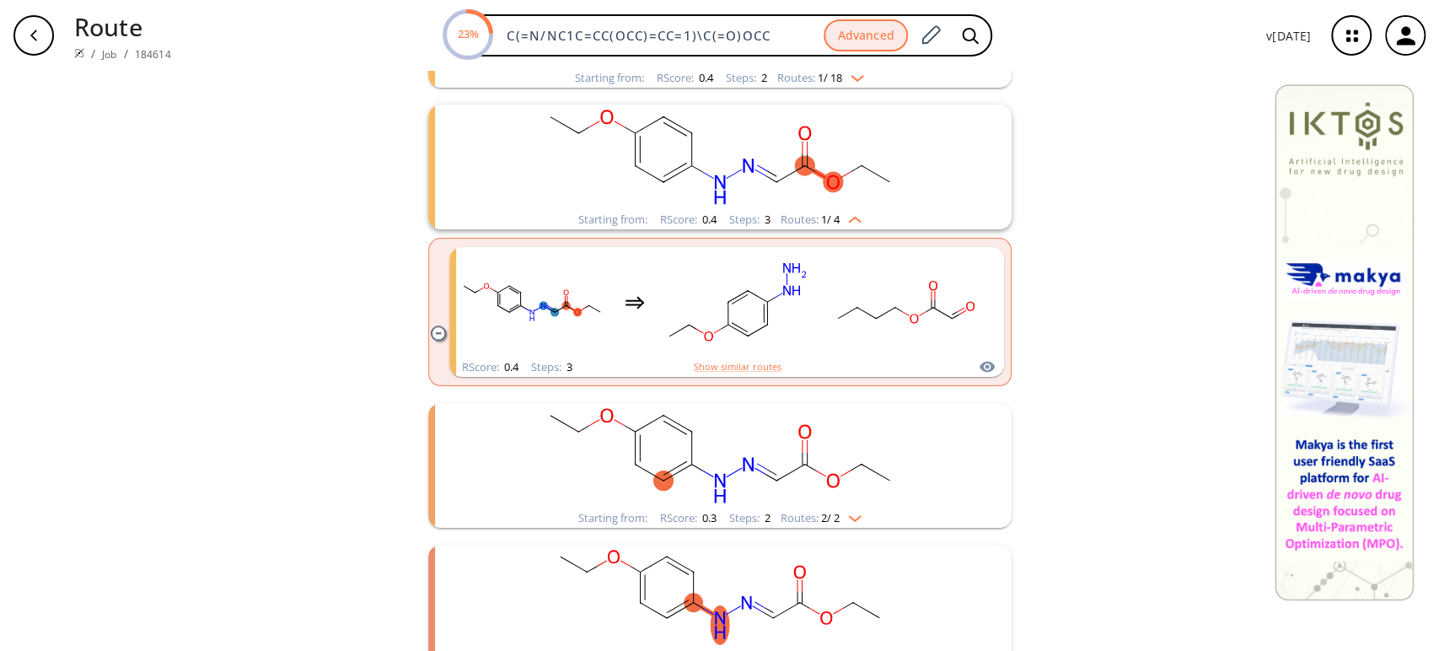
click at [788, 142] on rect "clusters" at bounding box center [720, 157] width 438 height 105
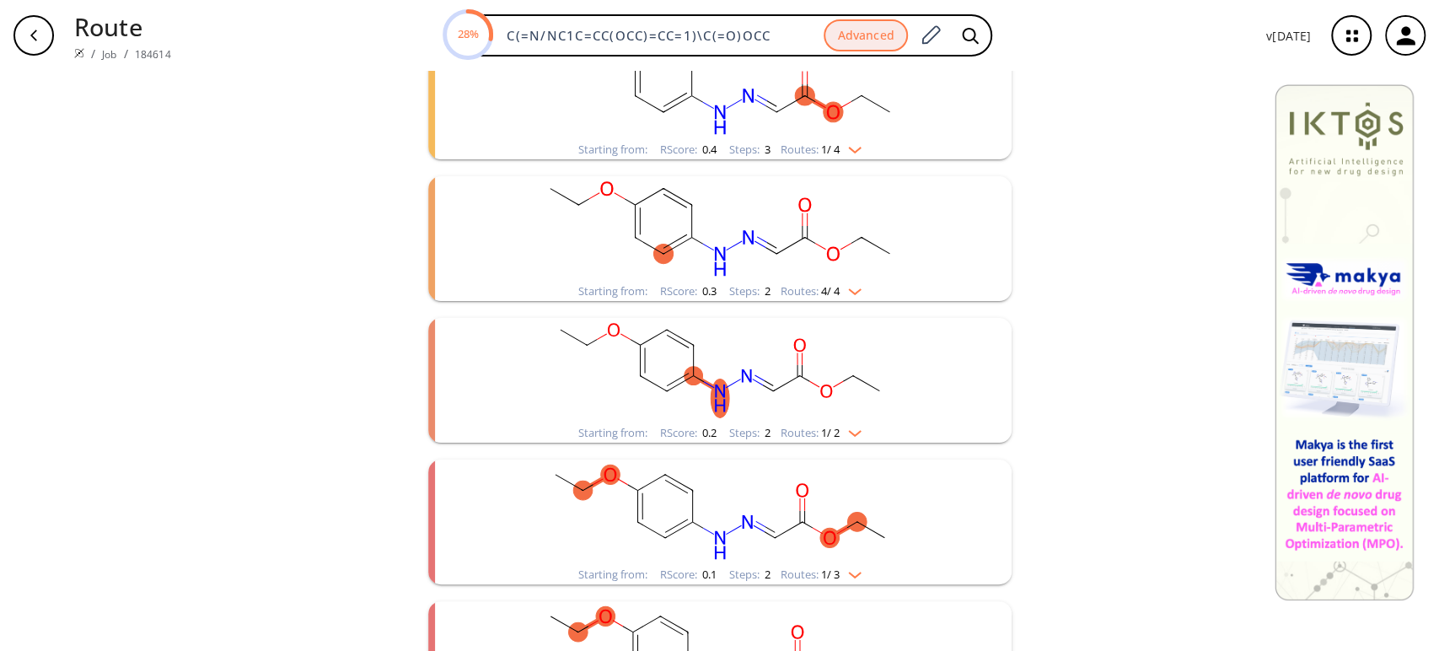
scroll to position [1217, 0]
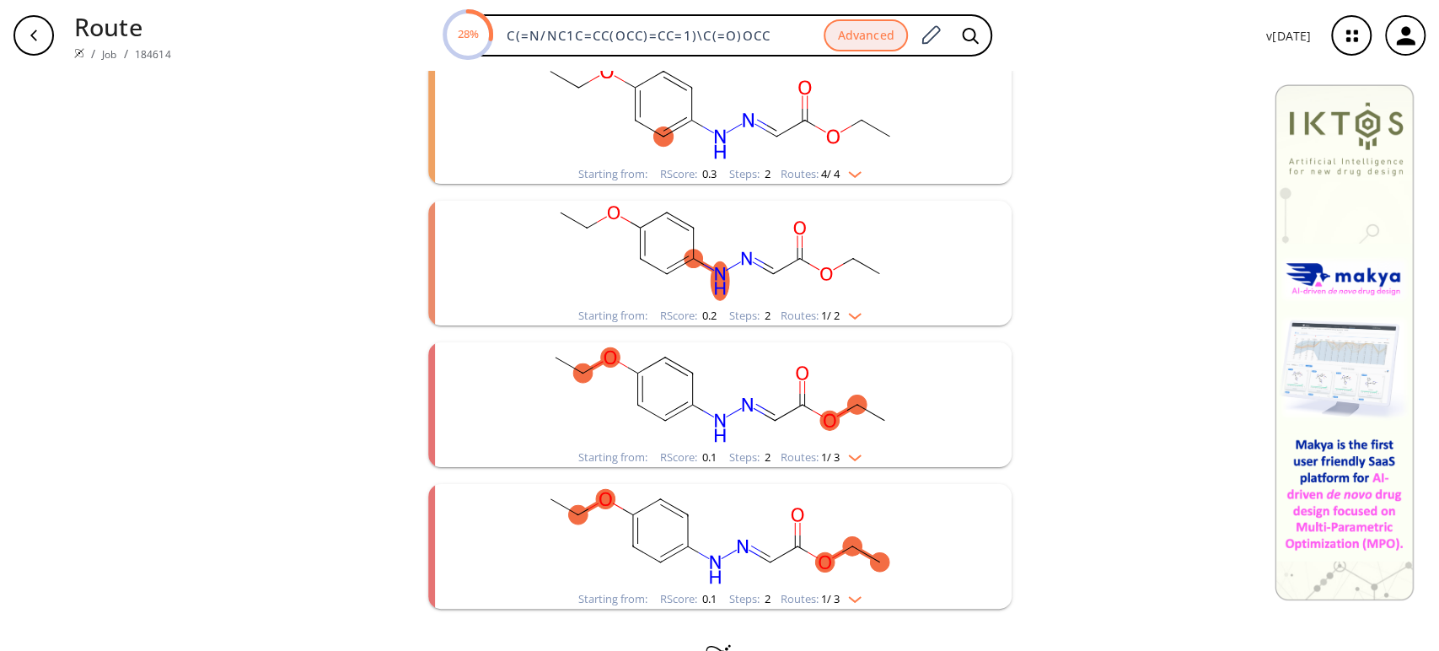
click at [733, 260] on rect "clusters" at bounding box center [720, 253] width 438 height 105
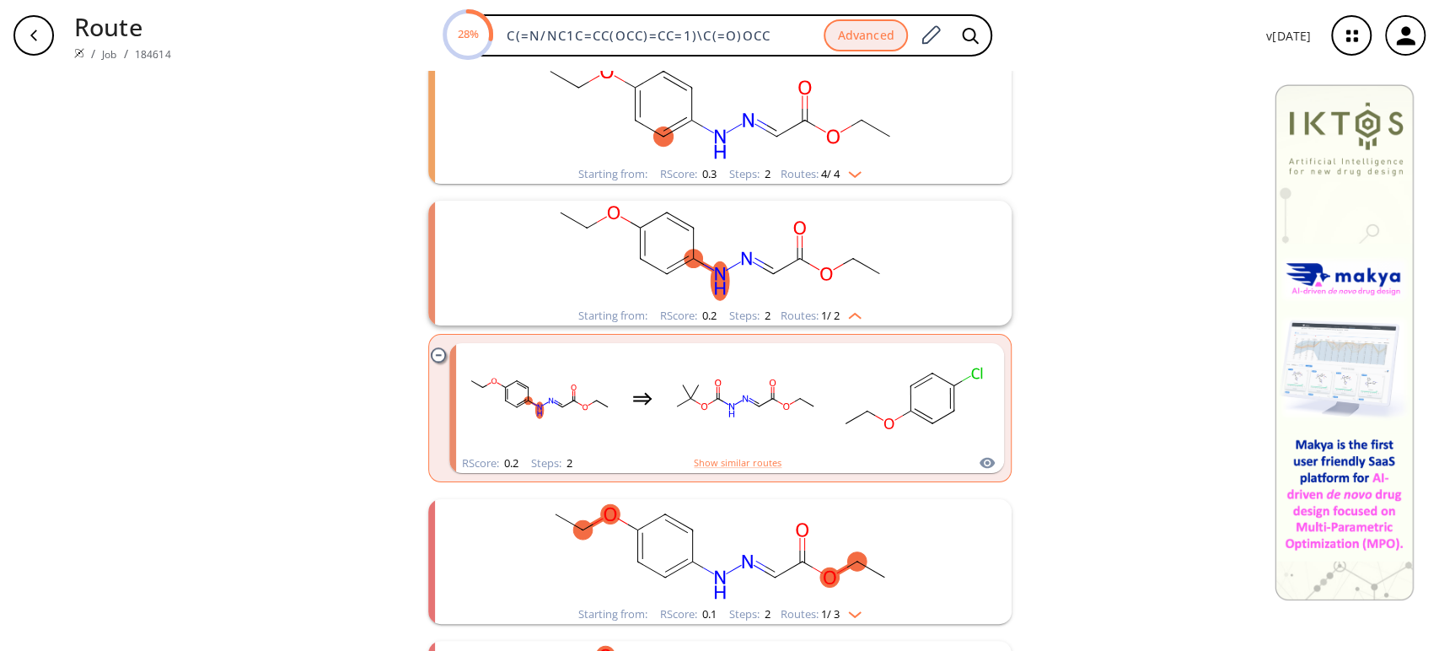
click at [733, 260] on rect "clusters" at bounding box center [720, 253] width 438 height 105
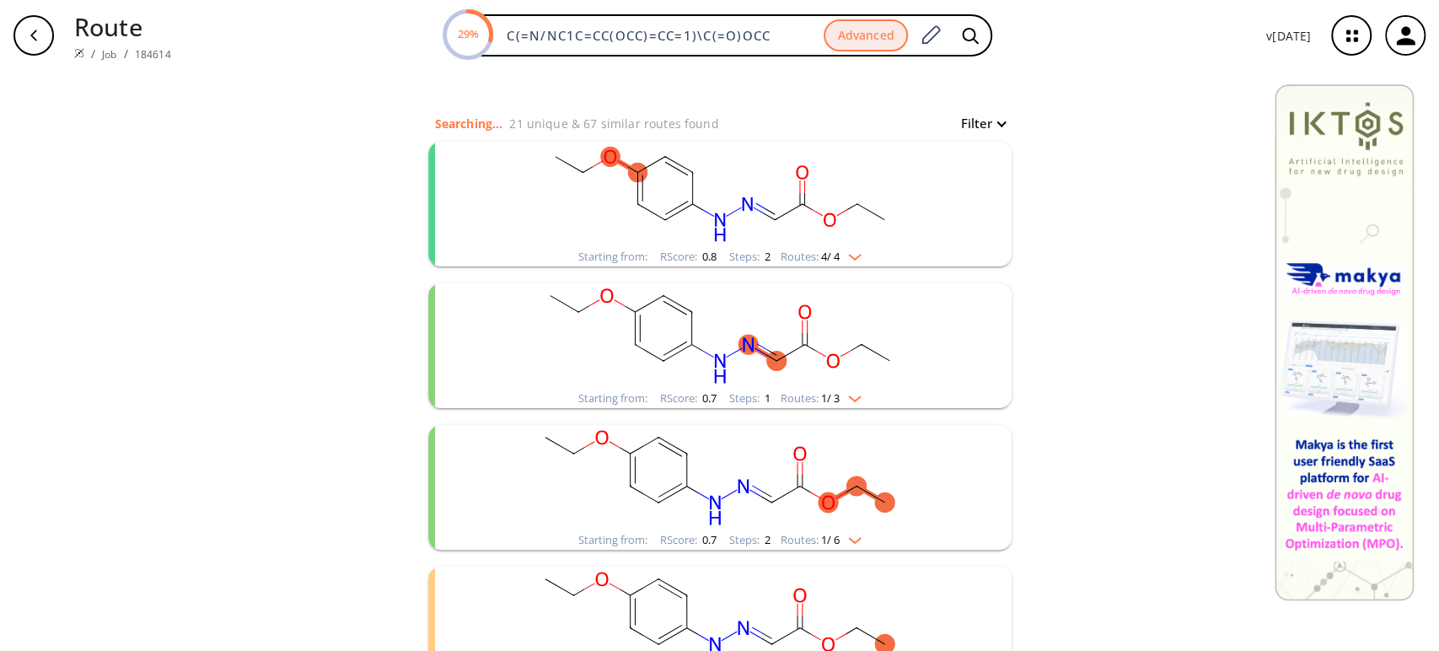
scroll to position [0, 0]
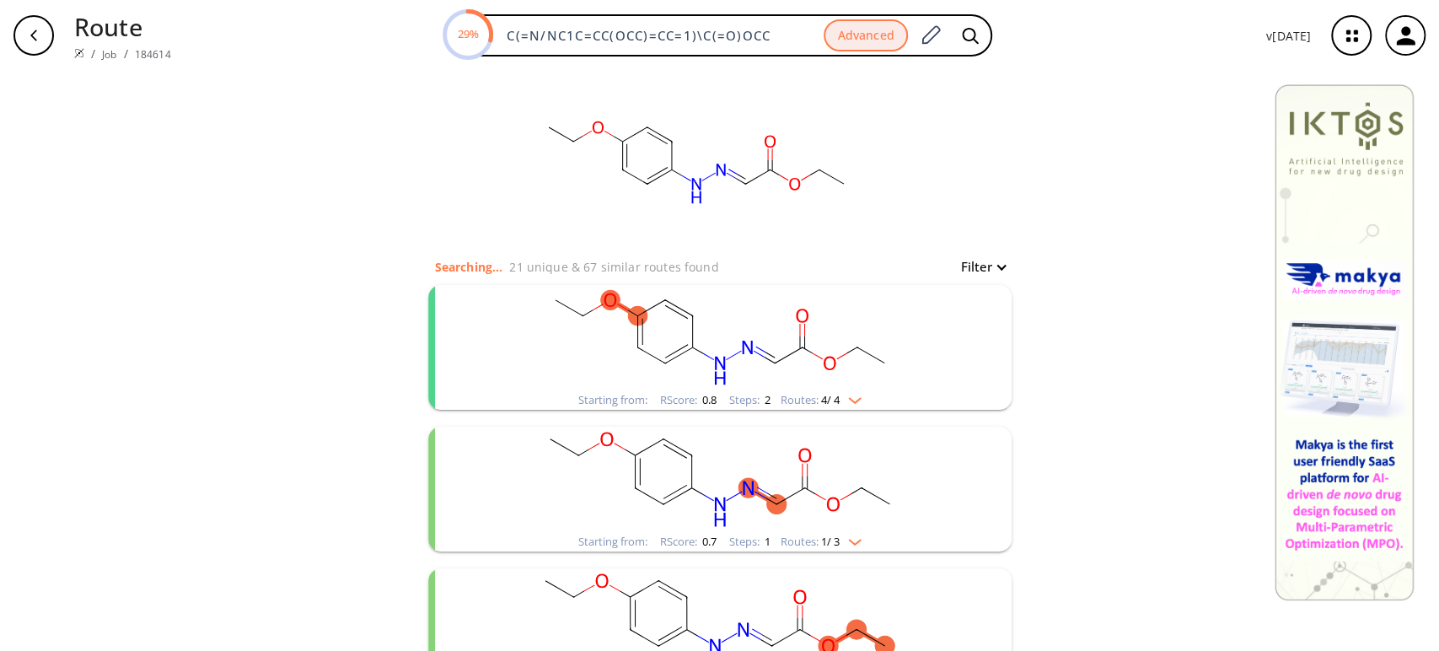
click at [734, 343] on rect "clusters" at bounding box center [720, 337] width 438 height 105
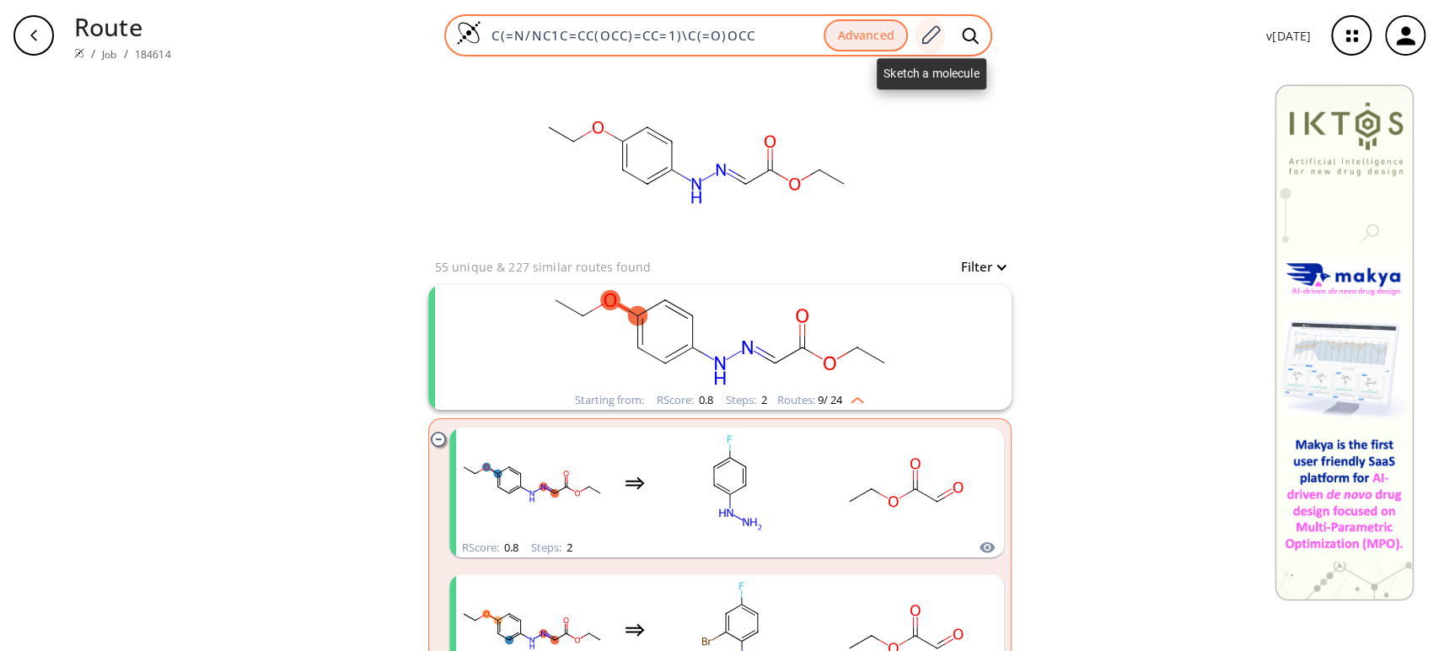
click at [934, 39] on icon at bounding box center [930, 34] width 19 height 19
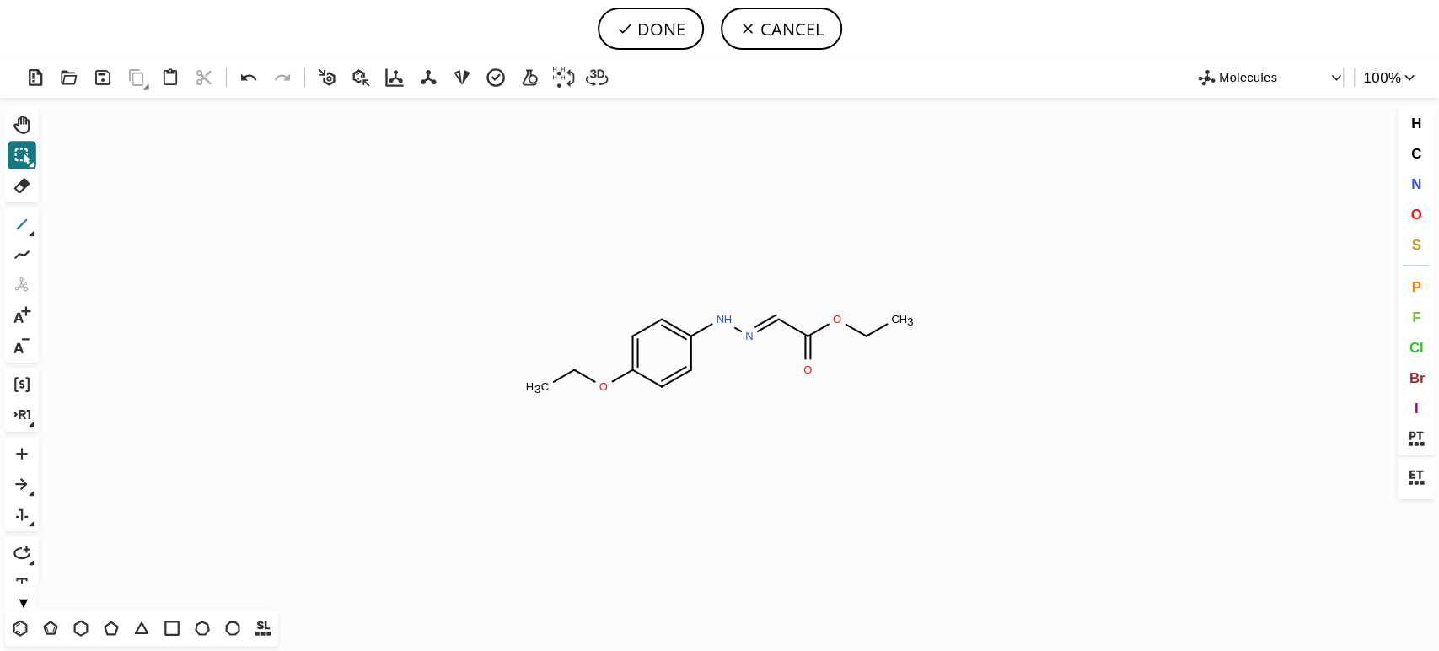
click at [20, 225] on icon at bounding box center [22, 224] width 11 height 11
click at [1417, 348] on span "Cl" at bounding box center [1416, 347] width 14 height 16
click at [769, 290] on tspan "Cl" at bounding box center [769, 289] width 11 height 13
click at [646, 21] on button "DONE" at bounding box center [651, 29] width 106 height 42
type input "C(/Cl)(\C(OCC)=O)=N/NC1=CC=C(OCC)C=C1"
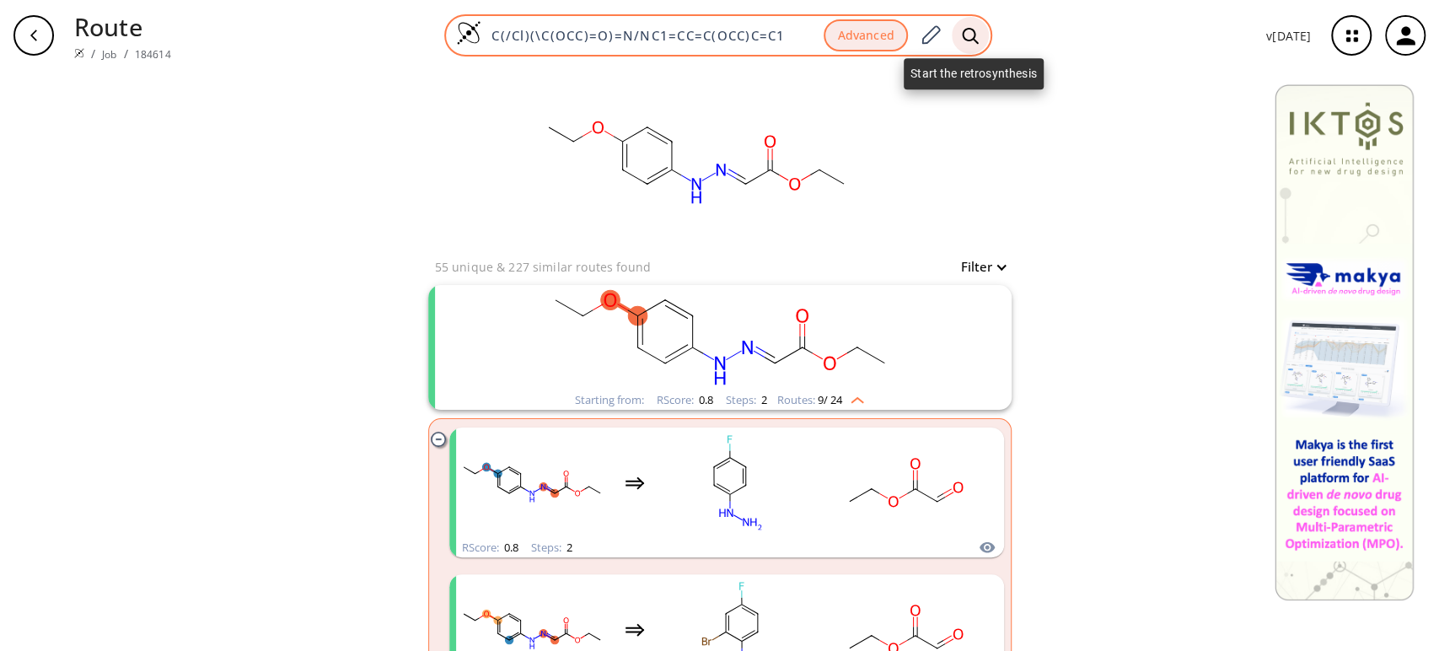
click at [974, 25] on div at bounding box center [970, 35] width 37 height 37
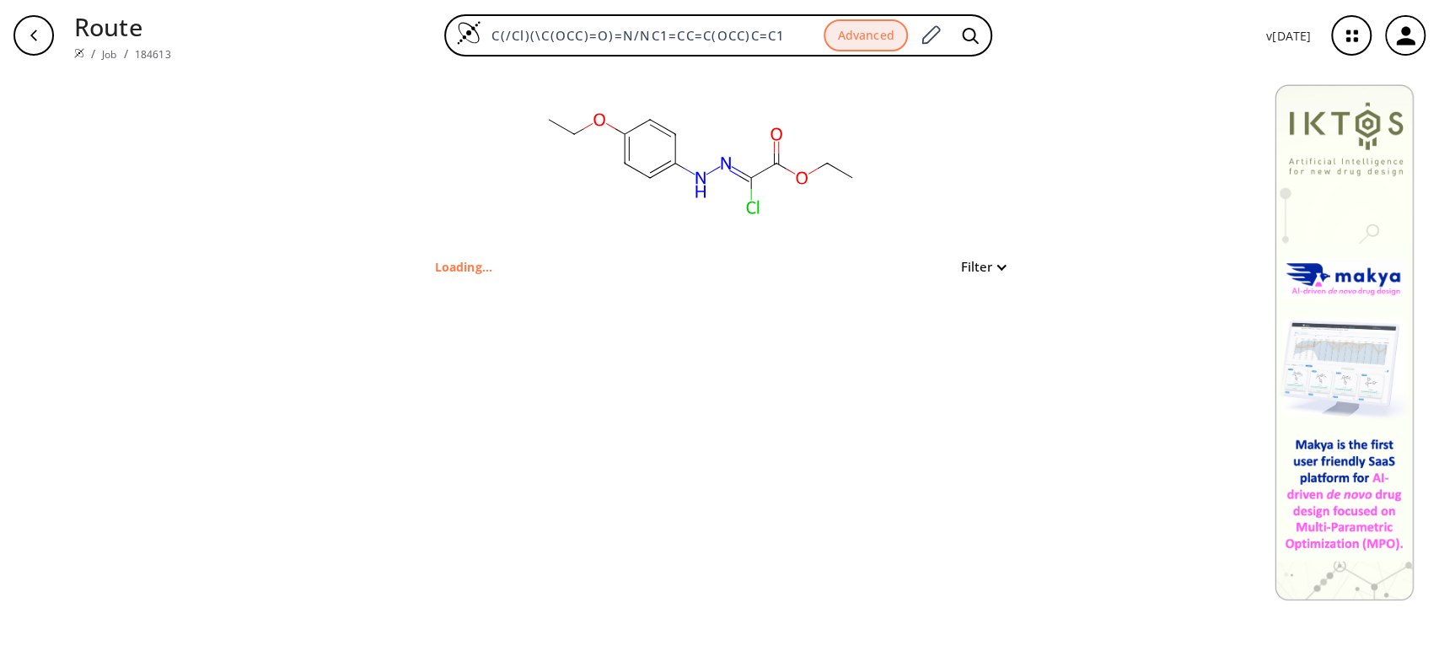
type input "Cl/C(C(OCC)=O)=N\NC1=CC=C(C=C1)OCC"
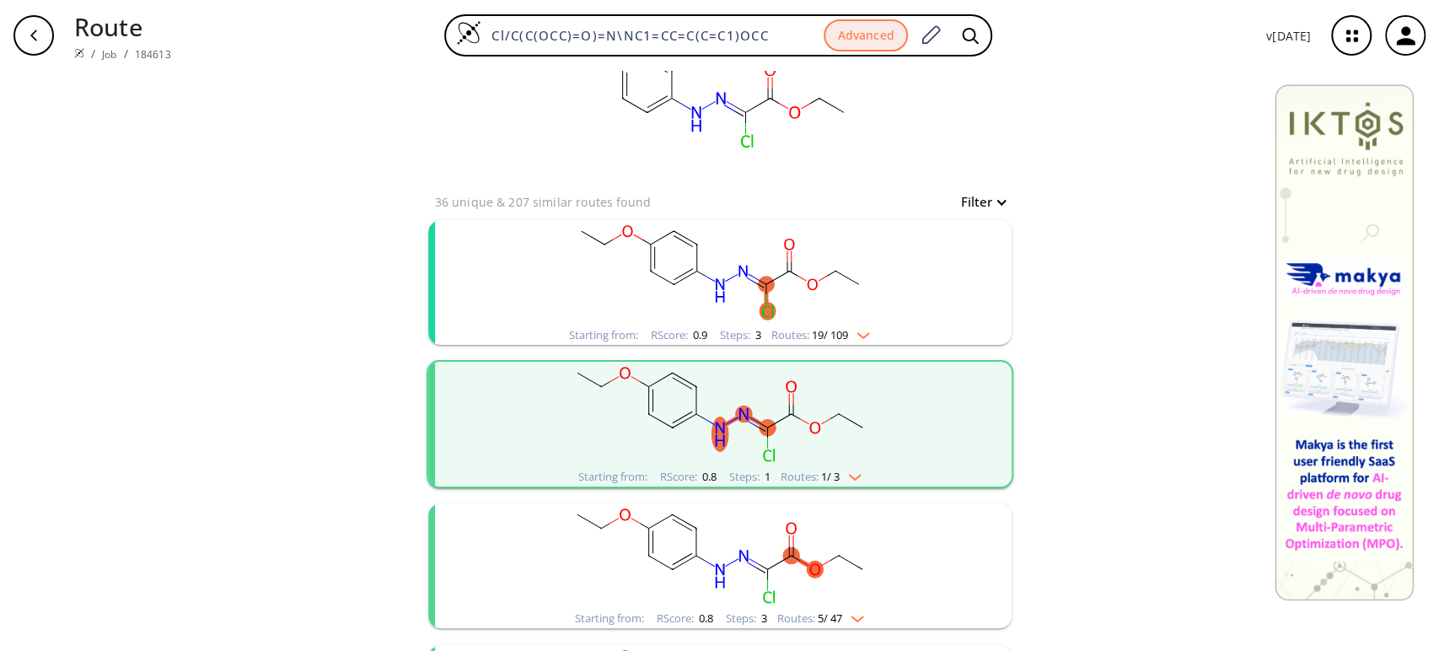
scroll to position [94, 0]
